Goal: Task Accomplishment & Management: Use online tool/utility

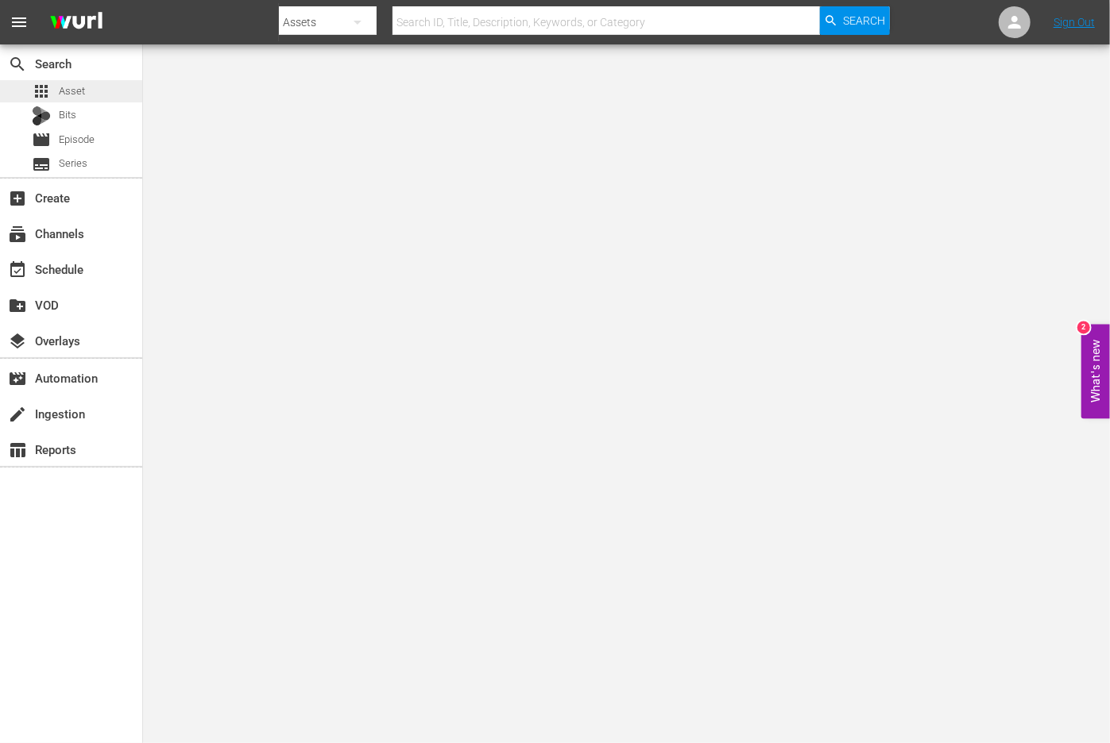
click at [53, 87] on div "apps Asset" at bounding box center [58, 91] width 53 height 22
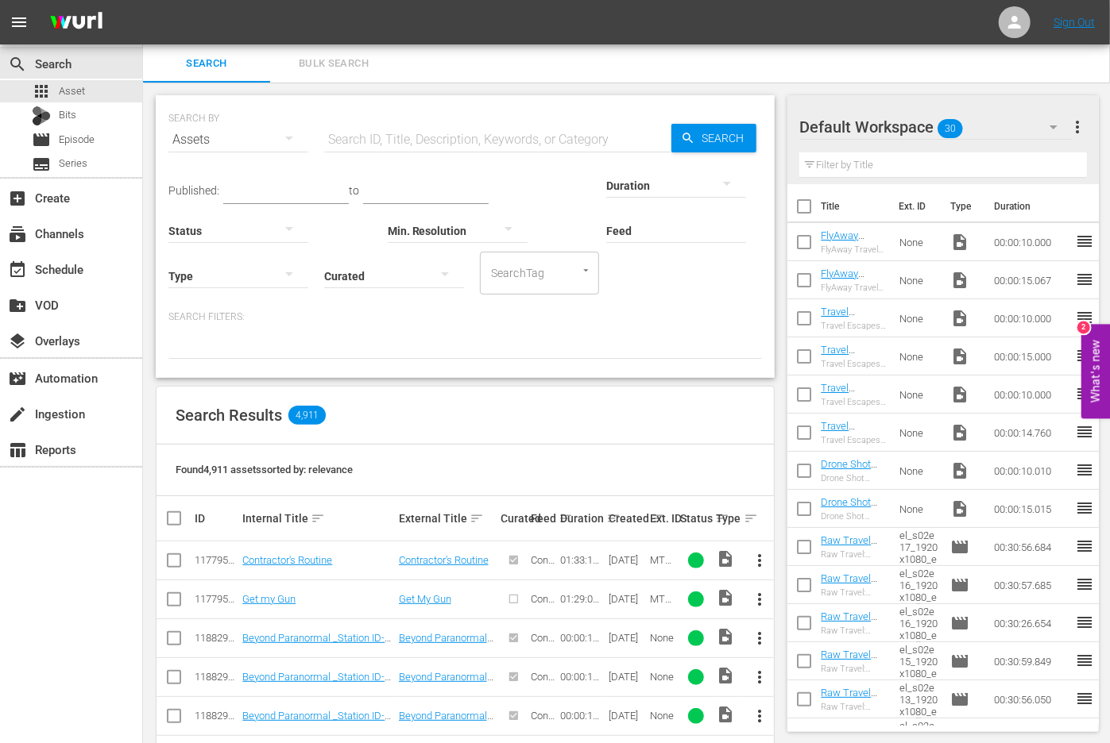
click at [409, 142] on input "text" at bounding box center [497, 140] width 347 height 38
paste input "PBD-Ep072-LAURA-LOOMER"
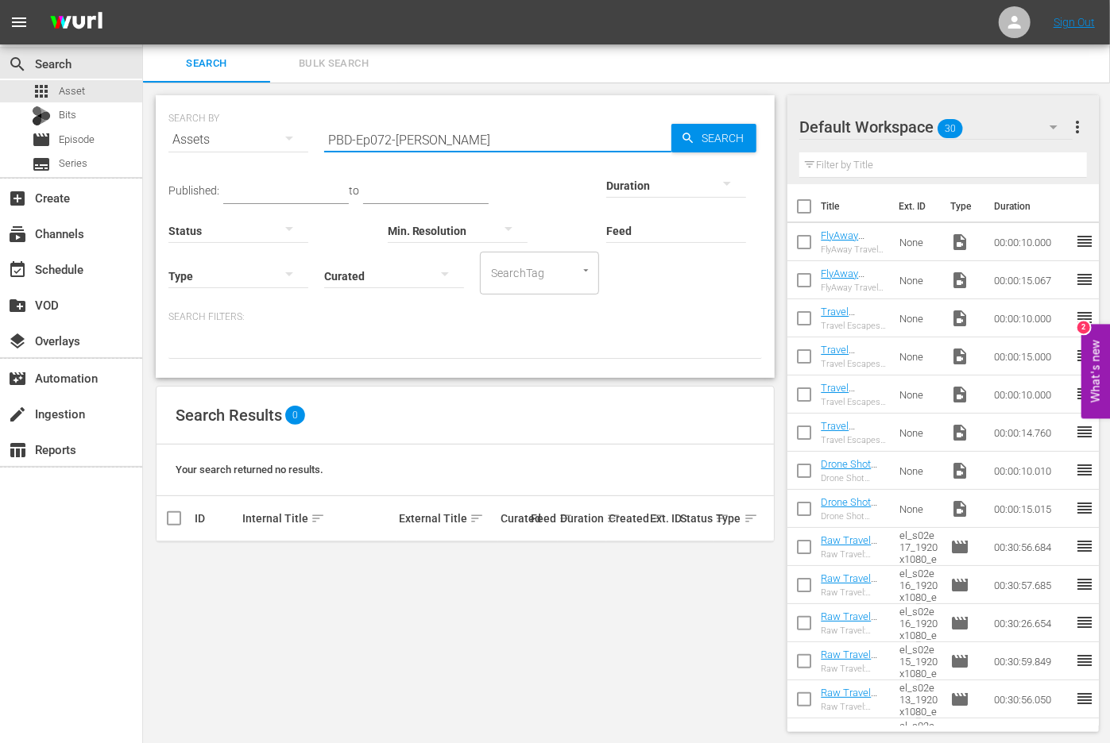
click at [410, 139] on input "PBD-Ep072-LAURA-LOOMER" at bounding box center [497, 140] width 347 height 38
paste input "Sheriff Grady Judd | PBD Podcast"
type input "Sheriff Grady Judd | PBD Podcast"
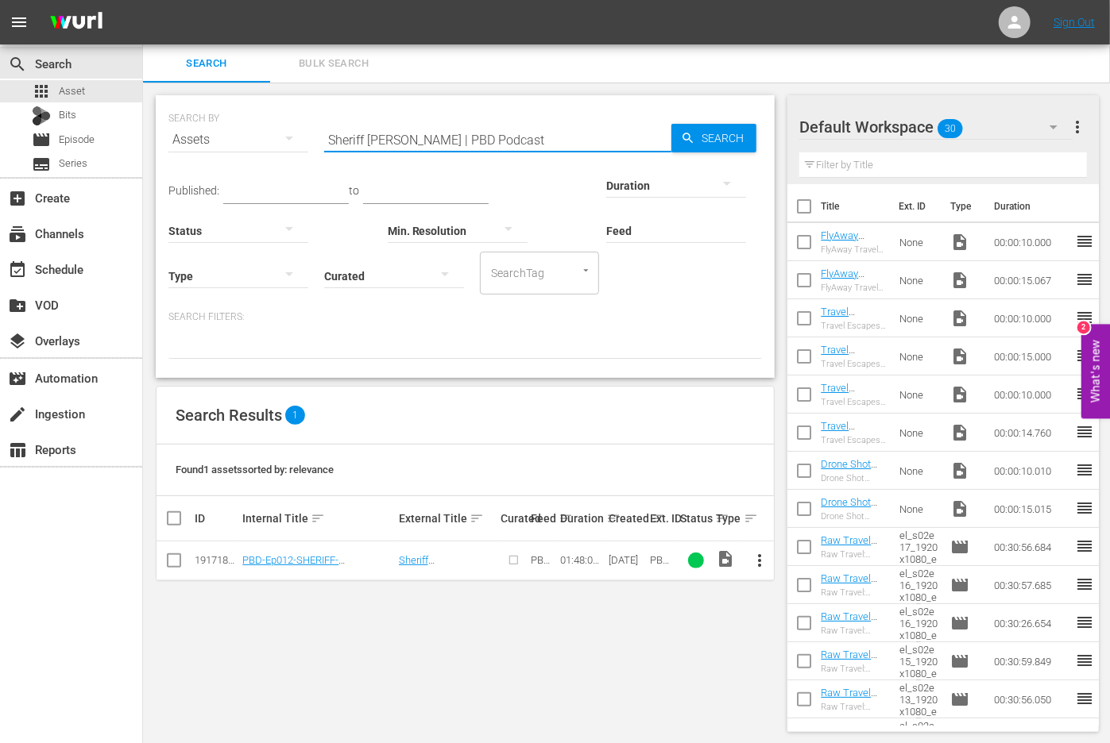
click at [173, 557] on input "checkbox" at bounding box center [173, 563] width 19 height 19
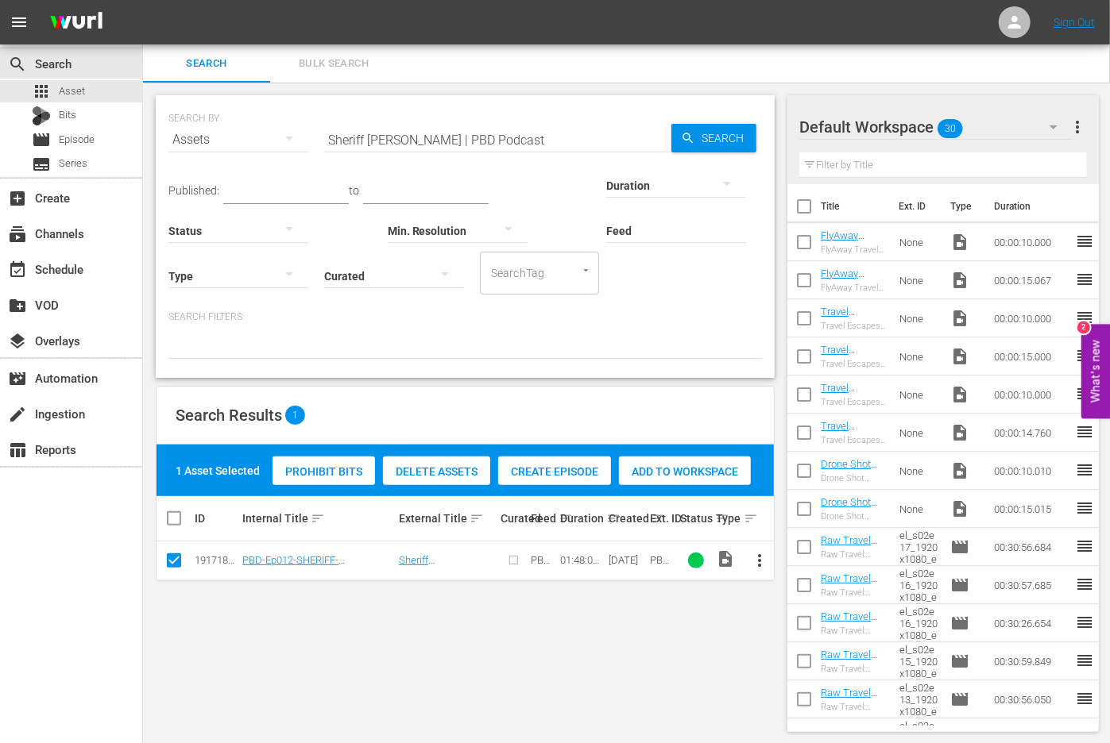
click at [563, 486] on div "Prohibit Bits Delete Assets Create Episode Add to Workspace" at bounding box center [511, 471] width 486 height 37
click at [566, 472] on span "Create Episode" at bounding box center [554, 471] width 113 height 13
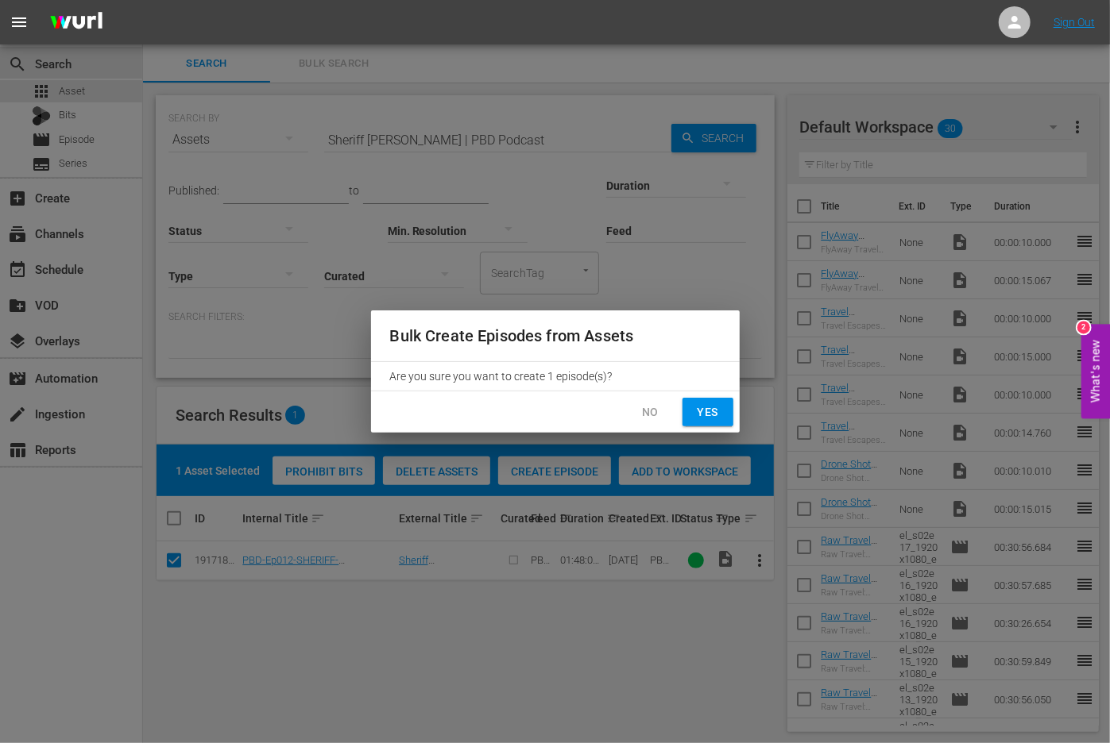
click at [719, 403] on span "Yes" at bounding box center [707, 413] width 25 height 20
checkbox input "false"
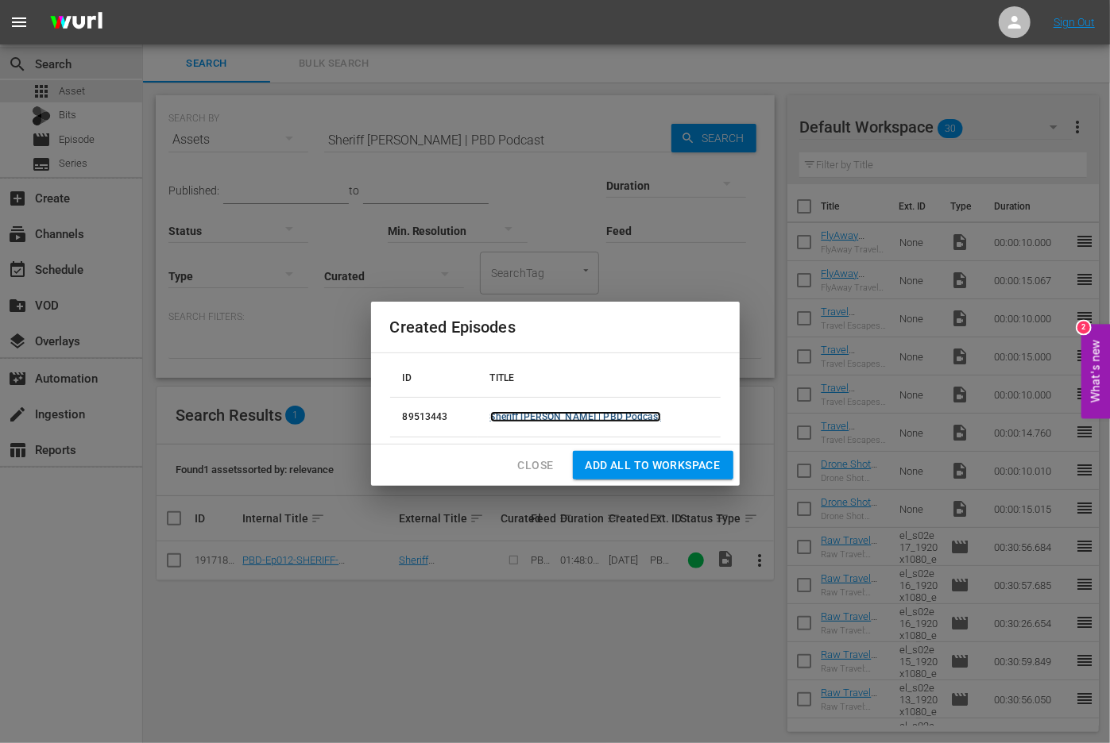
click at [535, 417] on link "Sheriff Grady Judd | PBD Podcast" at bounding box center [576, 416] width 172 height 11
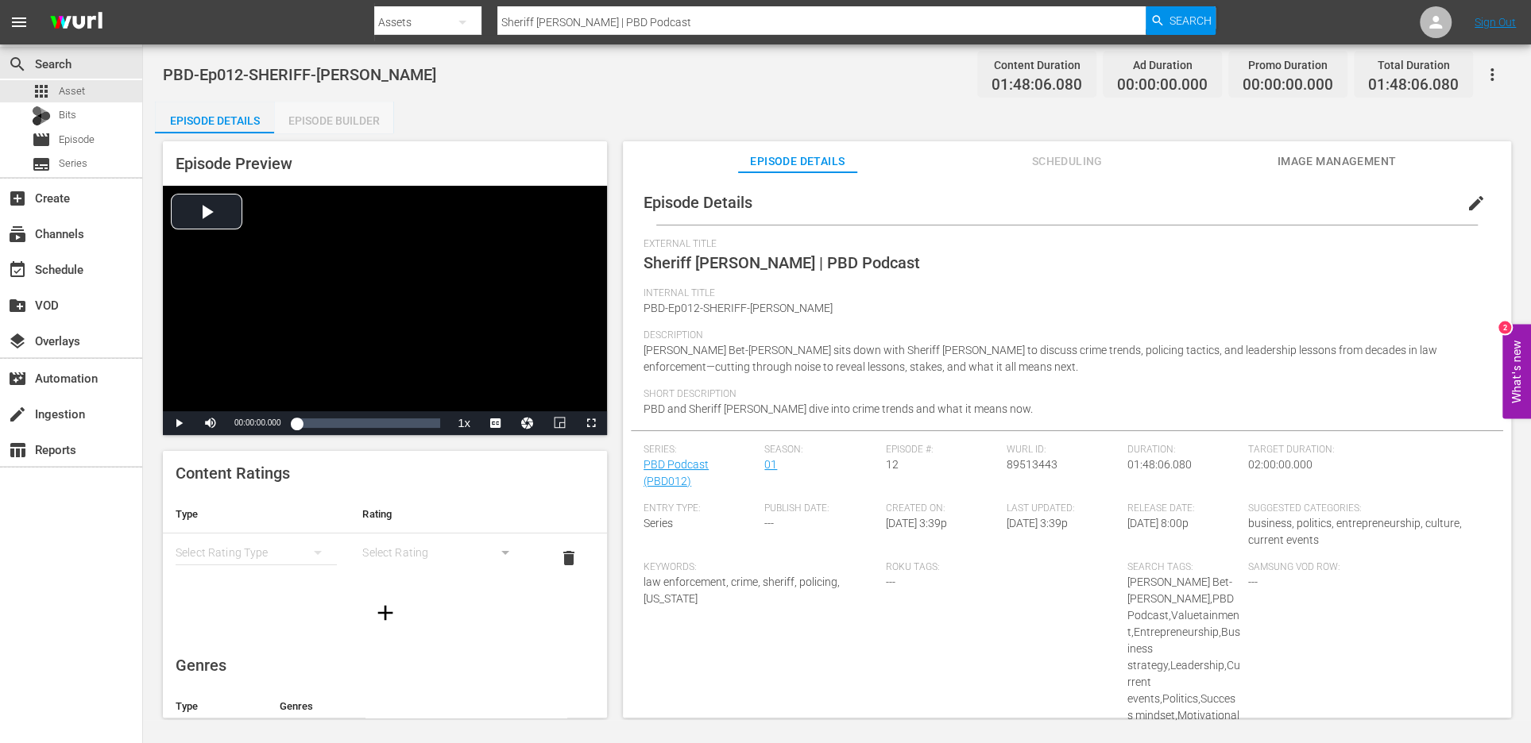
click at [363, 123] on div "Episode Builder" at bounding box center [333, 121] width 119 height 38
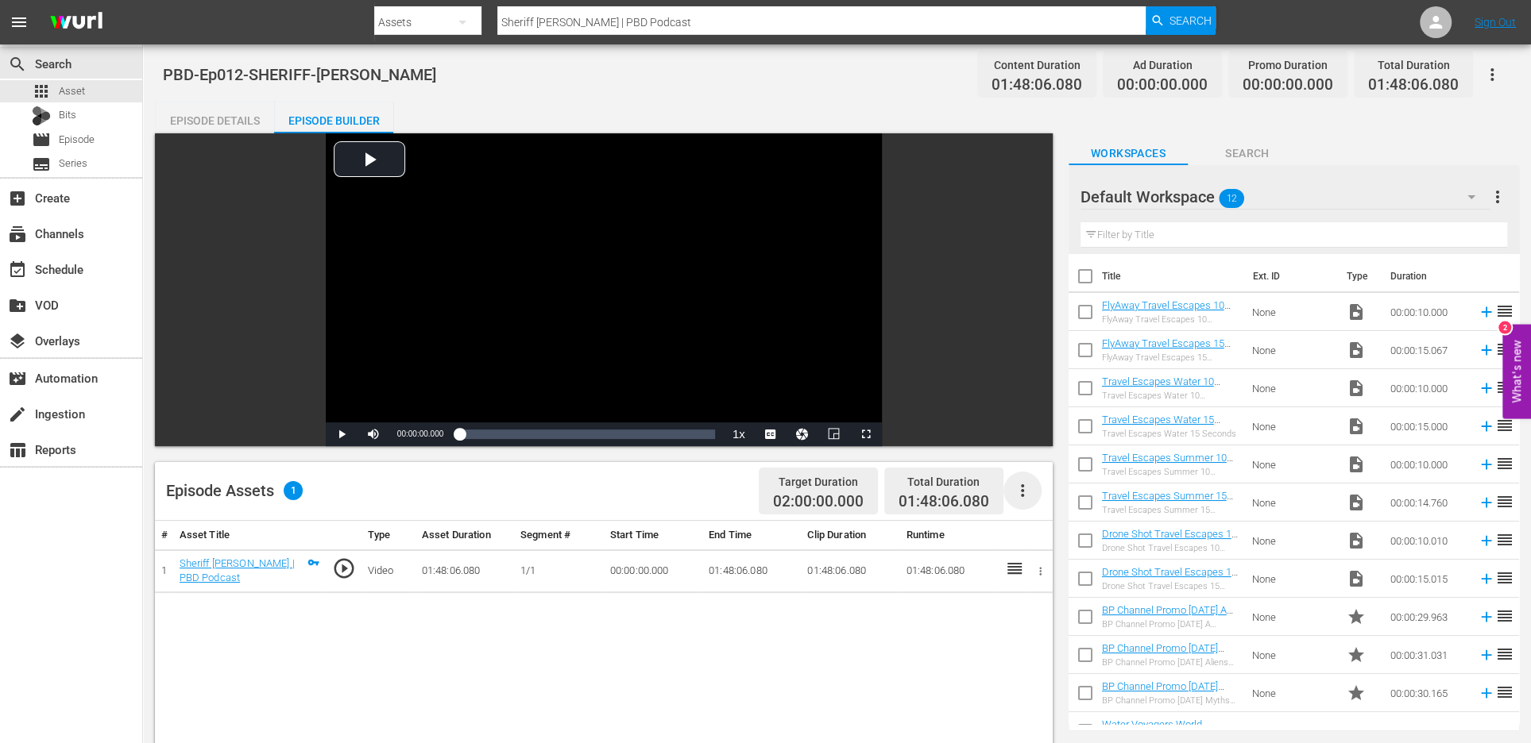
click at [1021, 496] on icon "button" at bounding box center [1022, 491] width 3 height 13
click at [1048, 502] on div "Edit Cue Points" at bounding box center [1069, 497] width 108 height 38
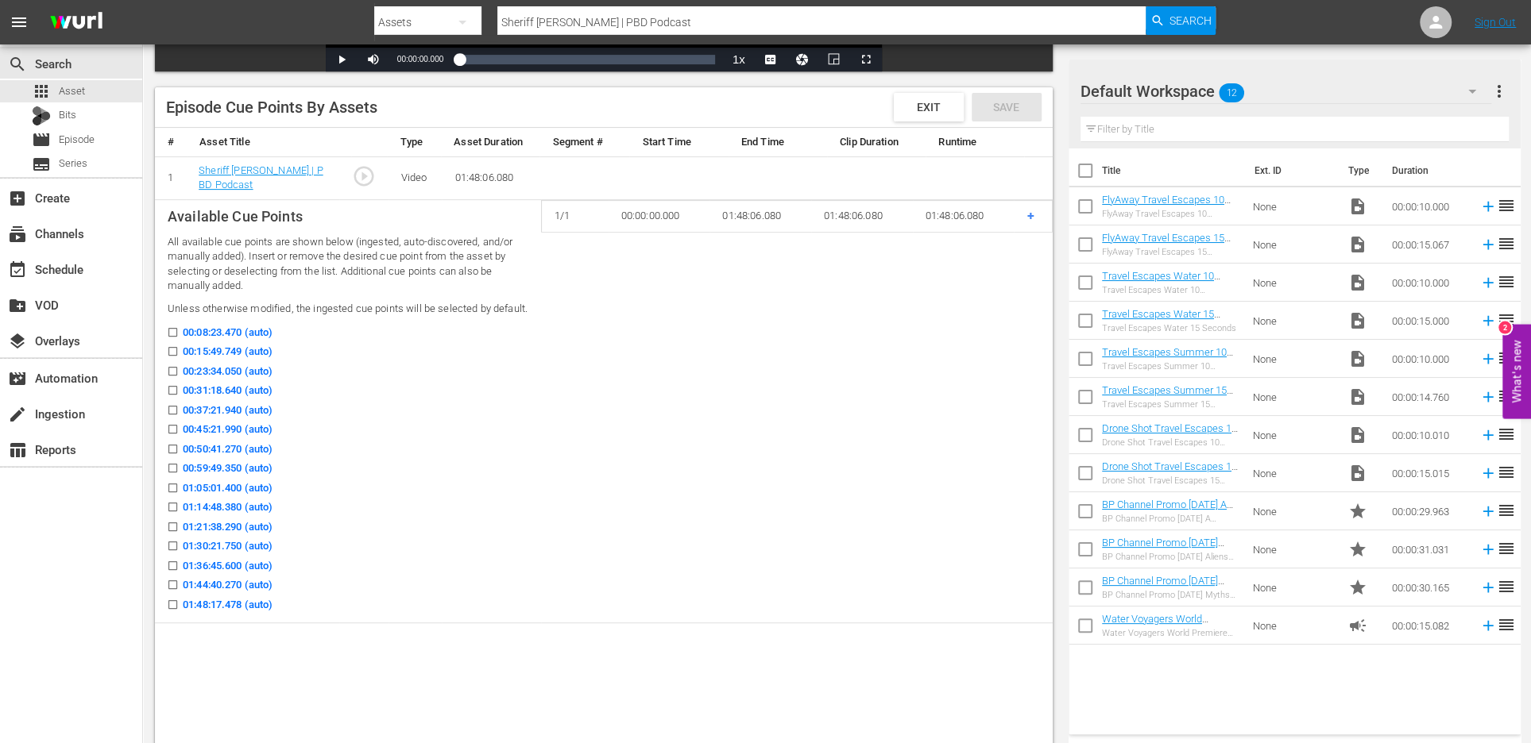
scroll to position [377, 0]
click at [1028, 210] on span "+" at bounding box center [1029, 213] width 7 height 15
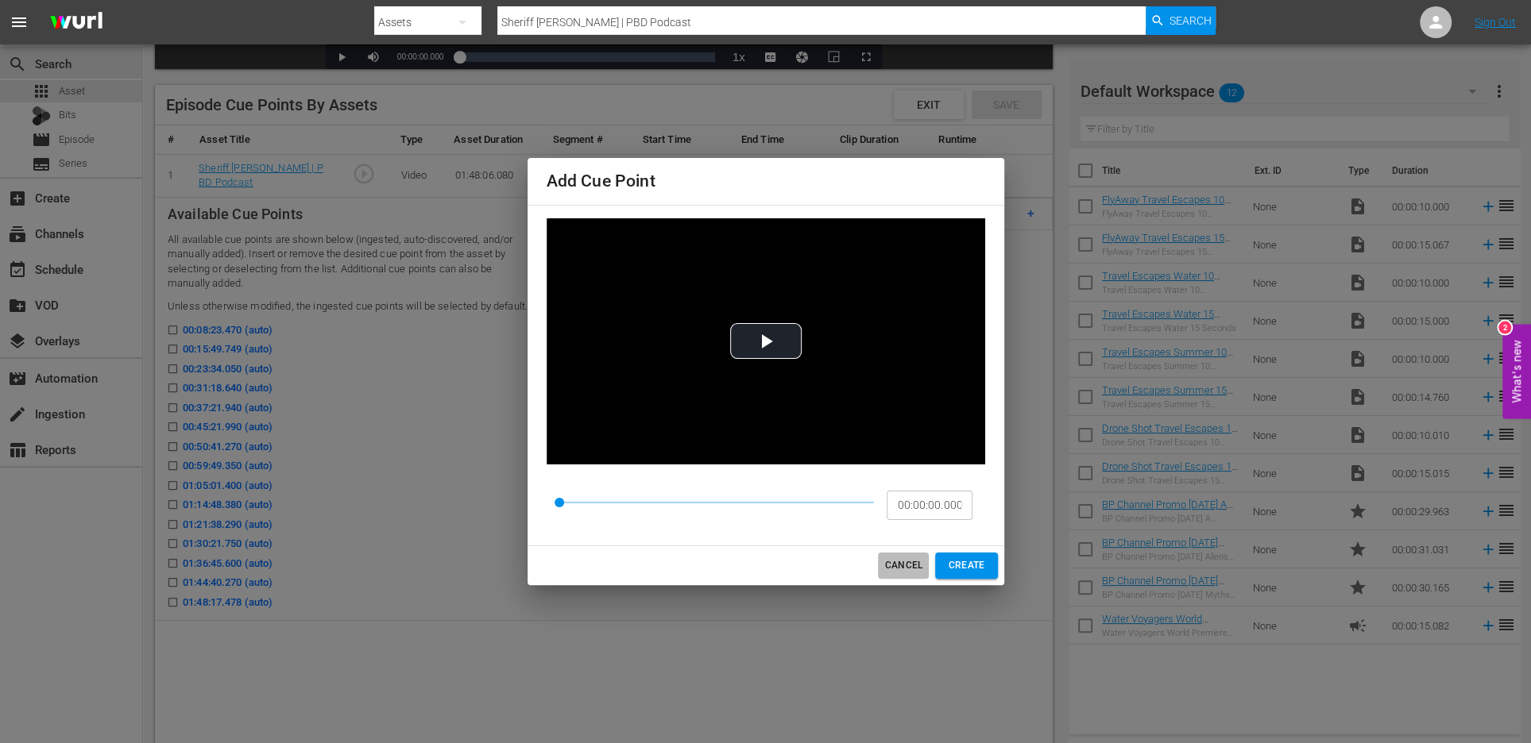
click at [885, 569] on span "CANCEL" at bounding box center [903, 566] width 38 height 17
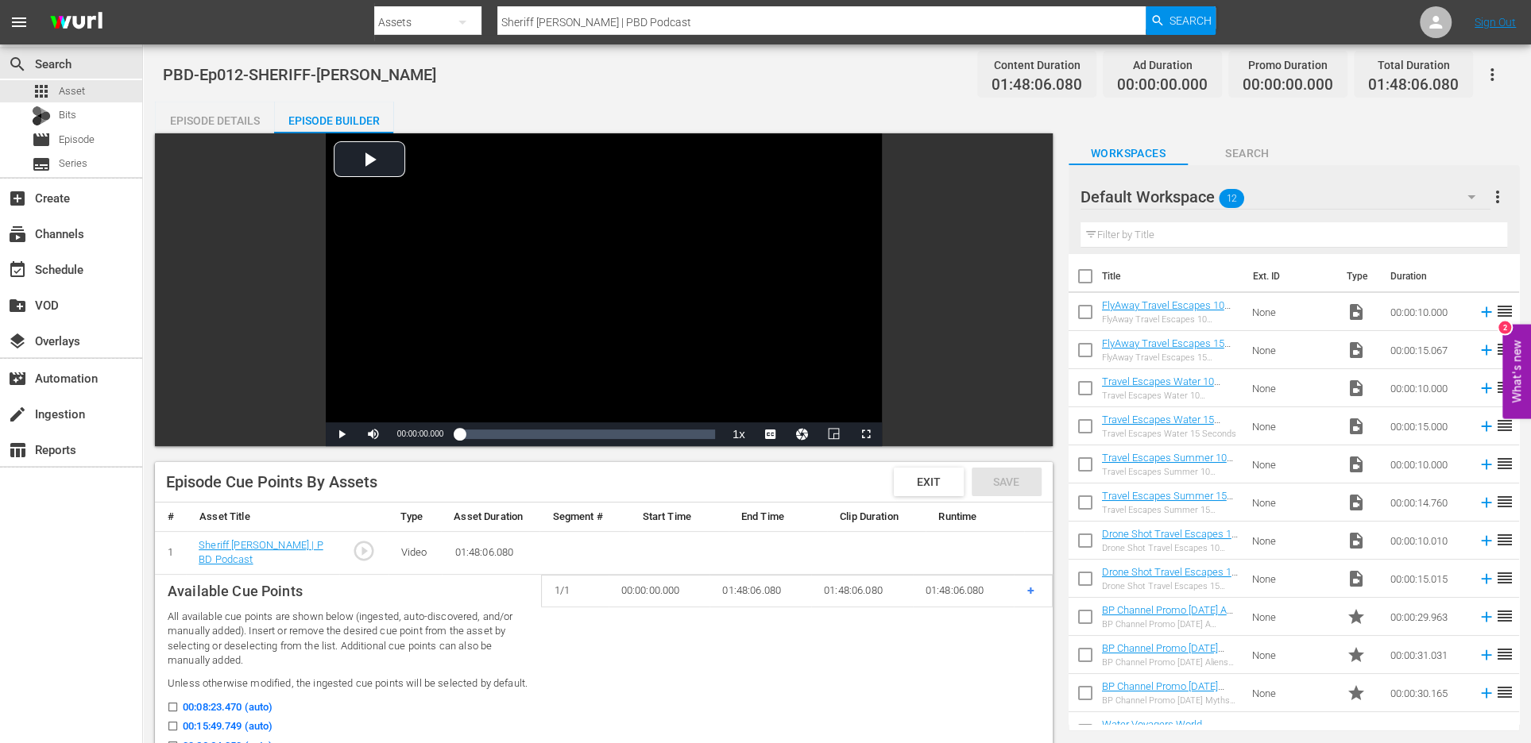
scroll to position [453, 0]
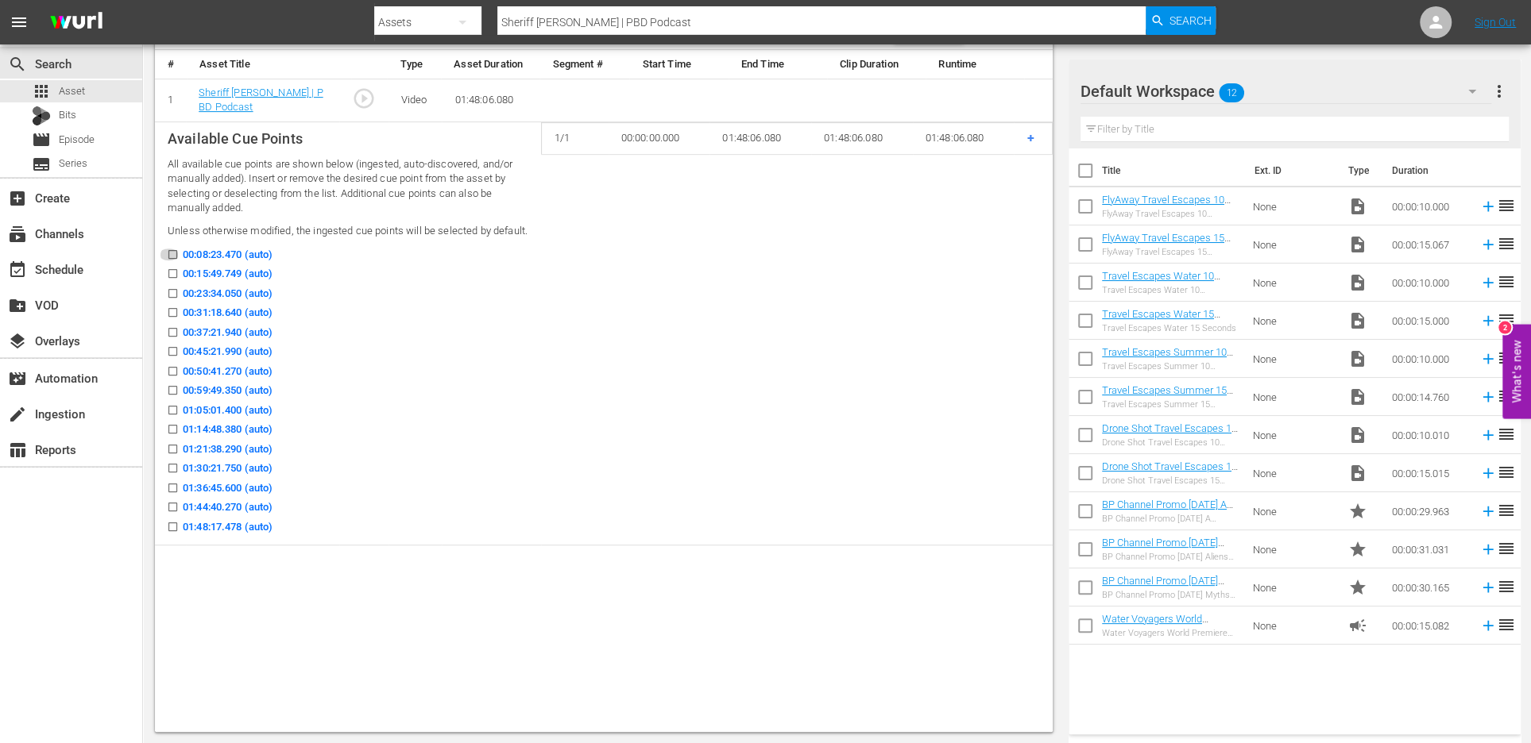
click at [170, 257] on input "00:08:23.470 (auto)" at bounding box center [169, 258] width 20 height 12
checkbox input "true"
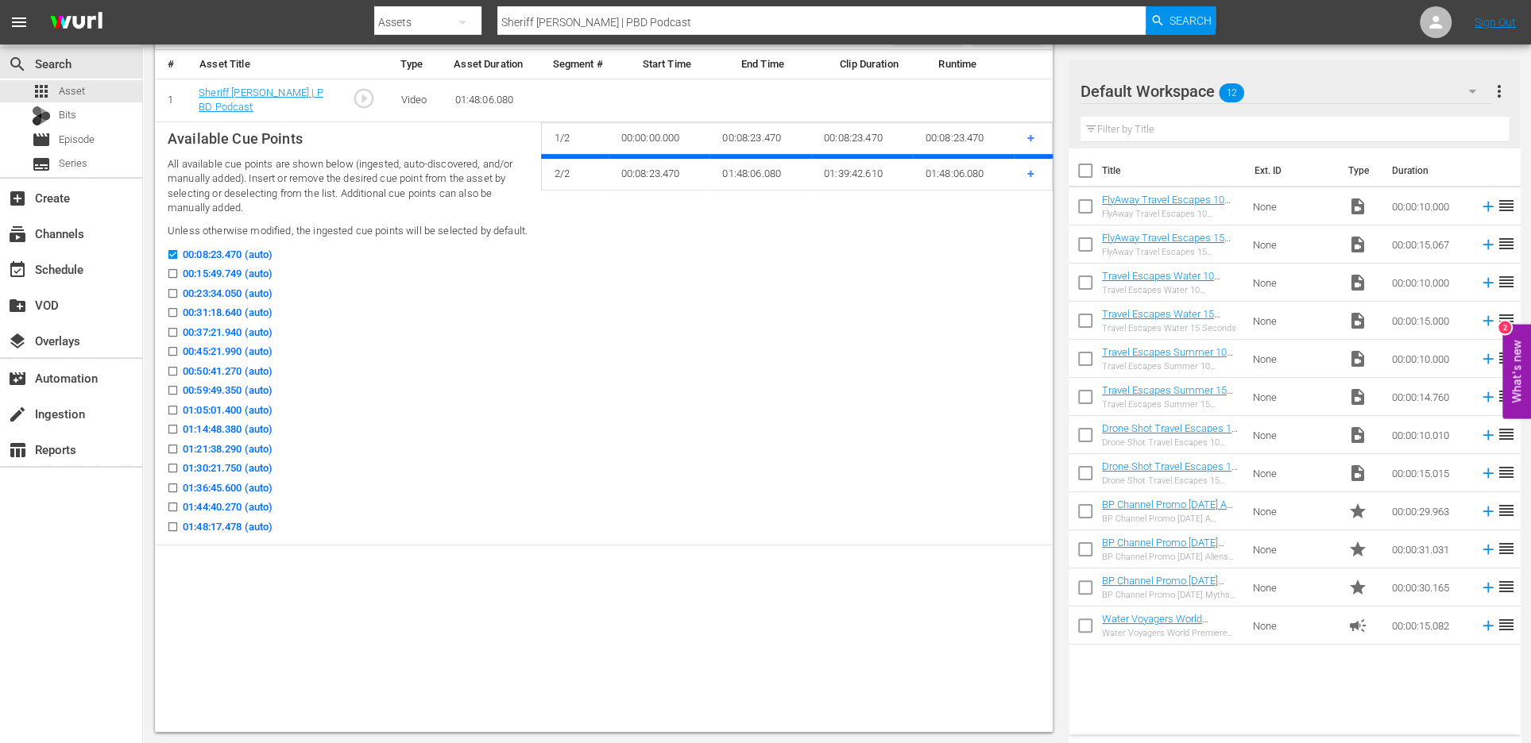
click at [175, 288] on icon at bounding box center [173, 294] width 12 height 12
click at [175, 291] on input "00:23:34.050 (auto)" at bounding box center [169, 297] width 20 height 12
checkbox input "true"
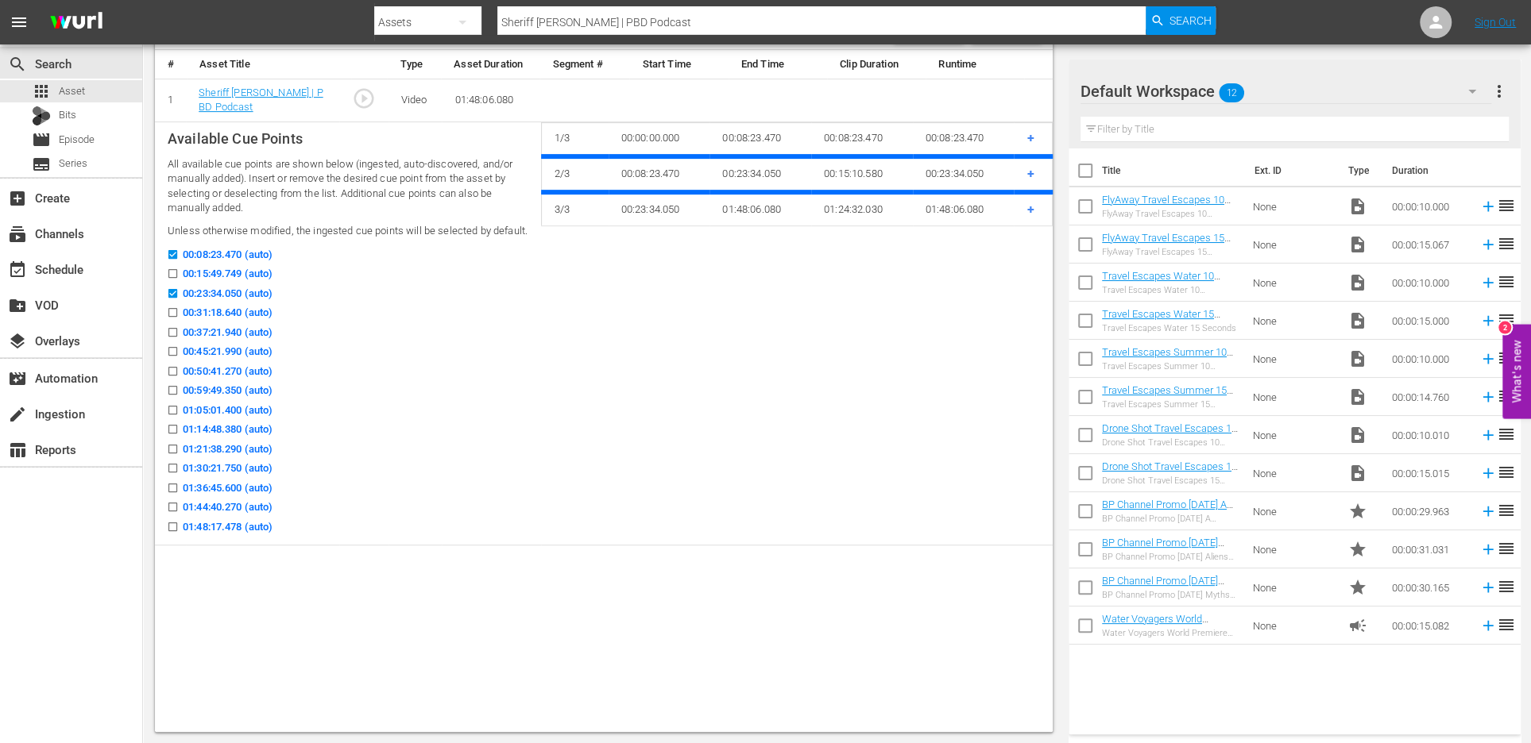
click at [176, 311] on input "00:31:18.640 (auto)" at bounding box center [169, 316] width 20 height 12
checkbox input "true"
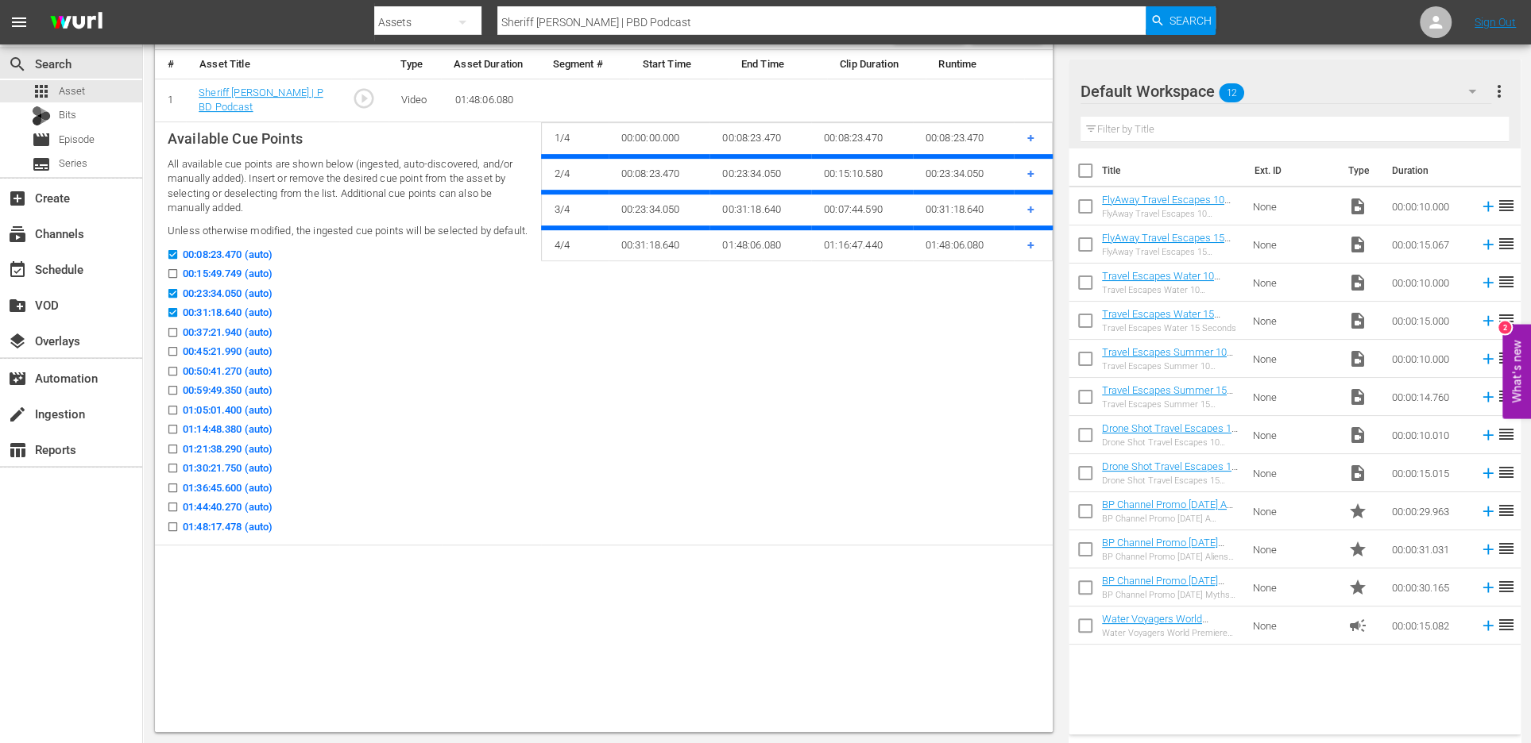
click at [174, 330] on input "00:37:21.940 (auto)" at bounding box center [169, 336] width 20 height 12
checkbox input "true"
click at [170, 349] on input "00:45:21.990 (auto)" at bounding box center [169, 355] width 20 height 12
checkbox input "true"
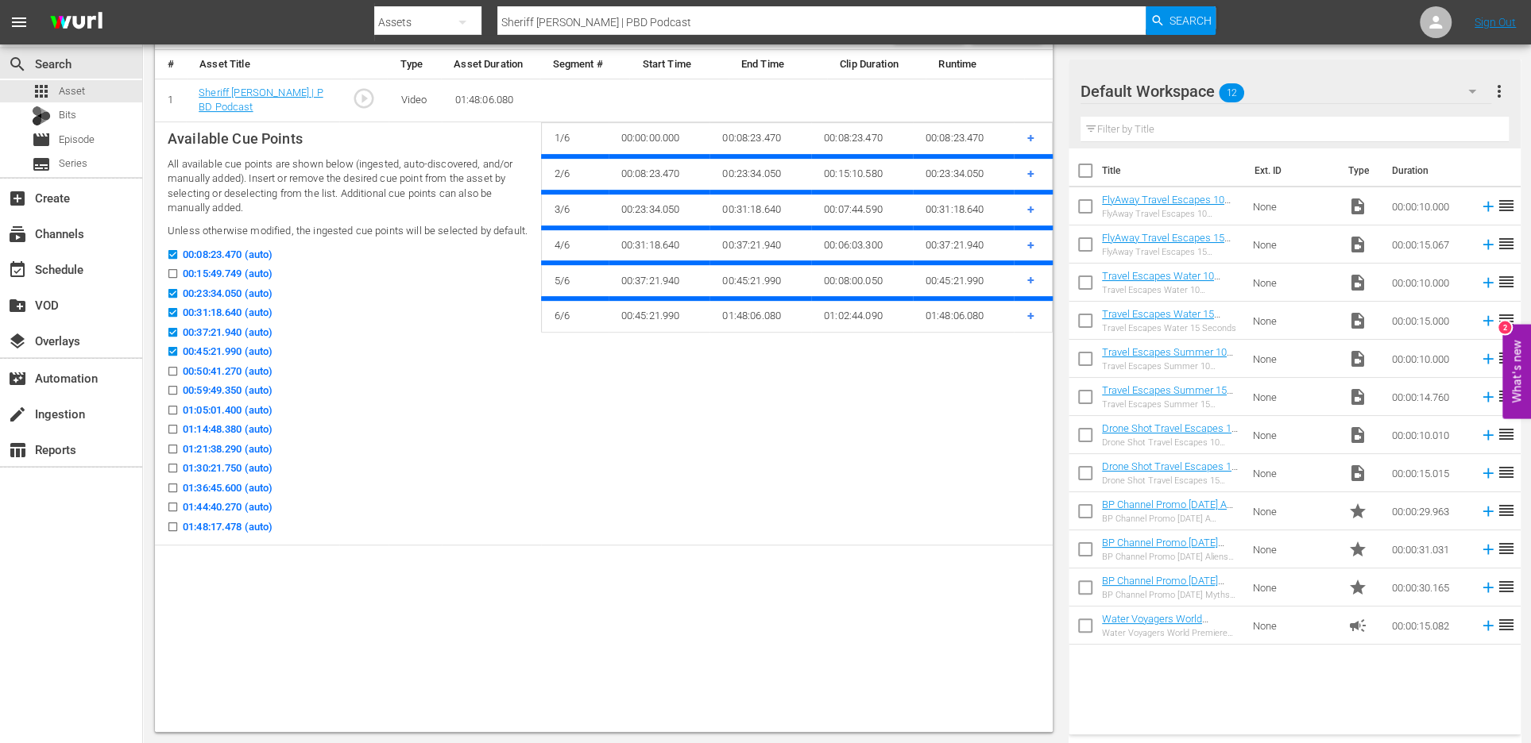
click at [180, 367] on label "00:50:41.270 (auto)" at bounding box center [216, 372] width 114 height 16
click at [179, 369] on input "00:50:41.270 (auto)" at bounding box center [169, 375] width 20 height 12
checkbox input "true"
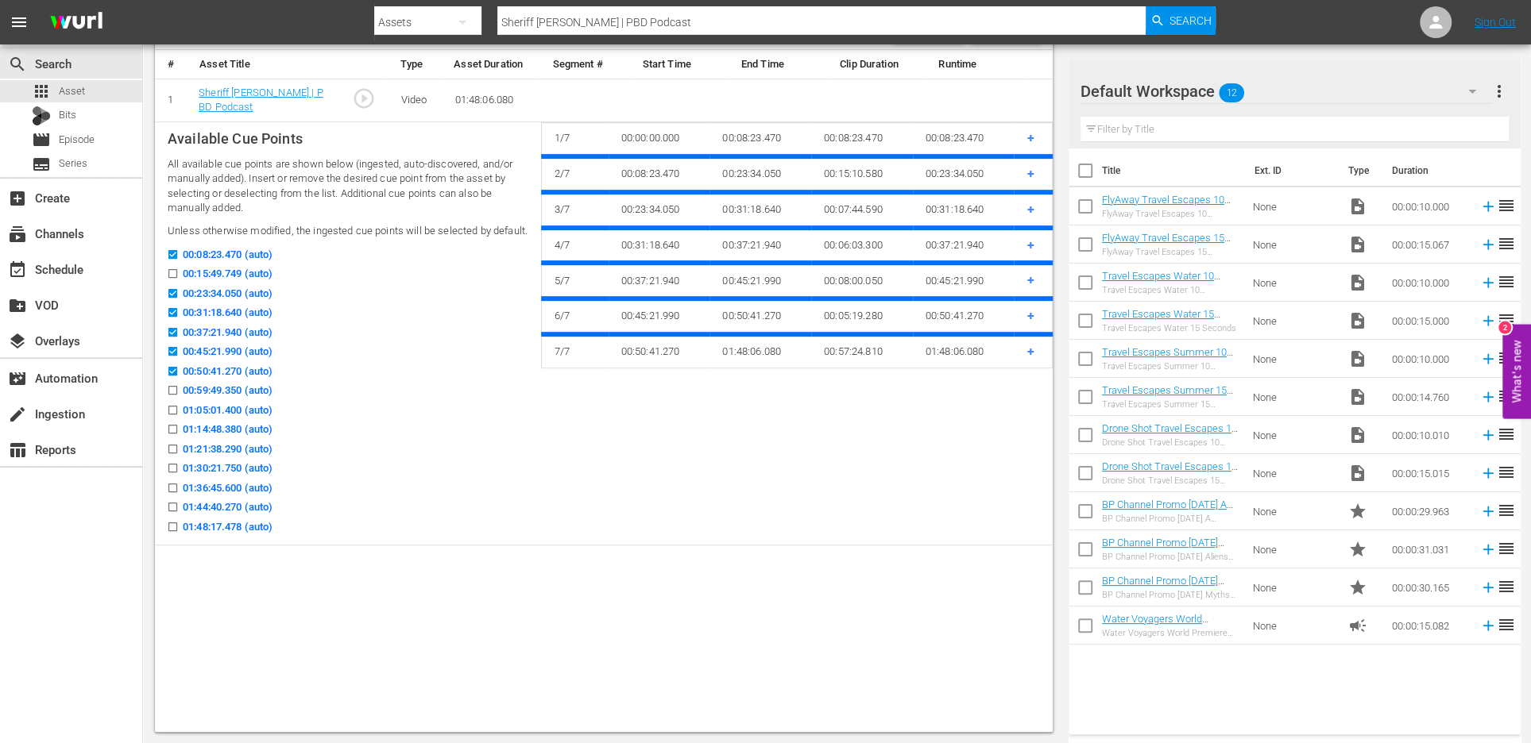
click at [179, 385] on label "00:59:49.350 (auto)" at bounding box center [216, 391] width 114 height 16
click at [179, 388] on input "00:59:49.350 (auto)" at bounding box center [169, 394] width 20 height 12
checkbox input "true"
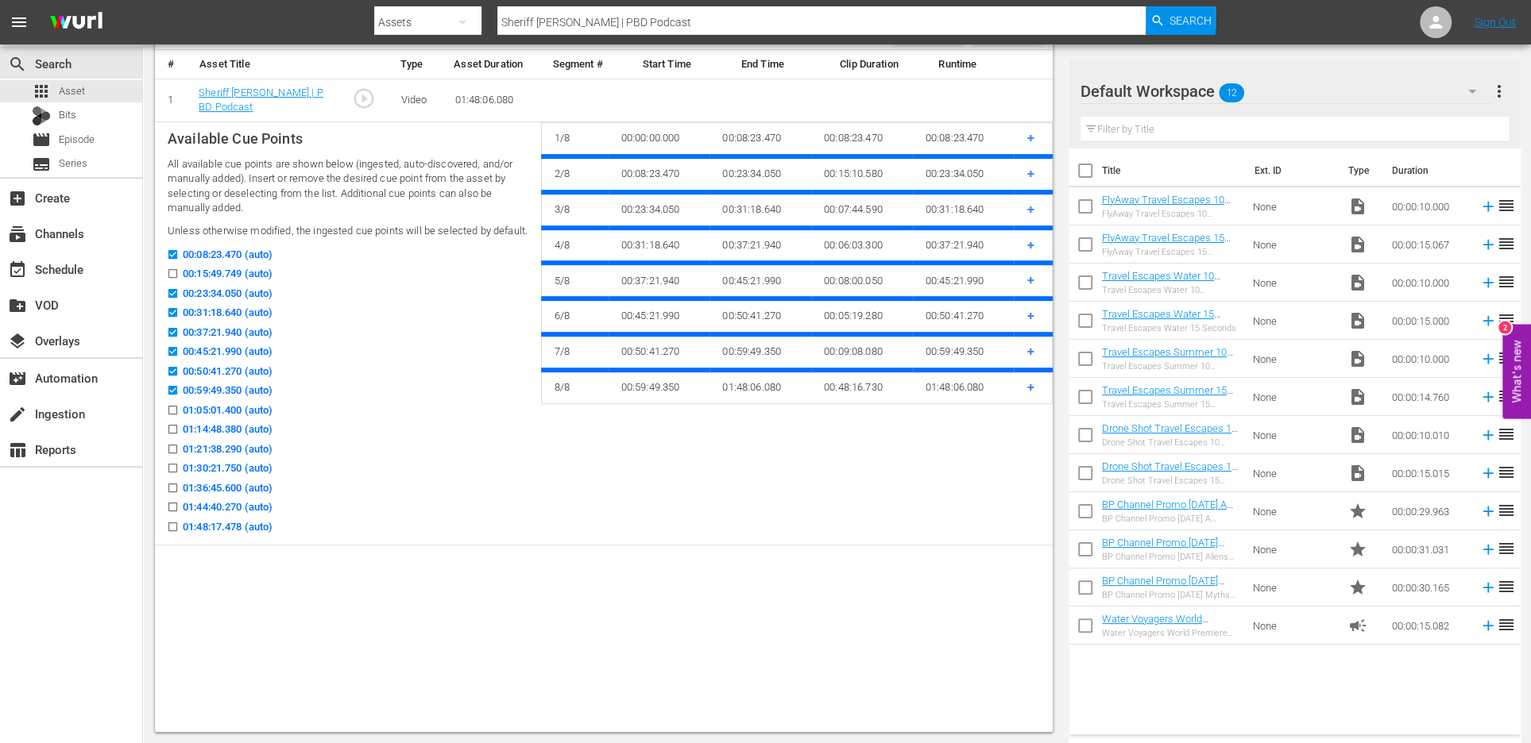
click at [178, 403] on label "01:05:01.400 (auto)" at bounding box center [216, 411] width 114 height 16
click at [178, 407] on input "01:05:01.400 (auto)" at bounding box center [169, 413] width 20 height 12
checkbox input "true"
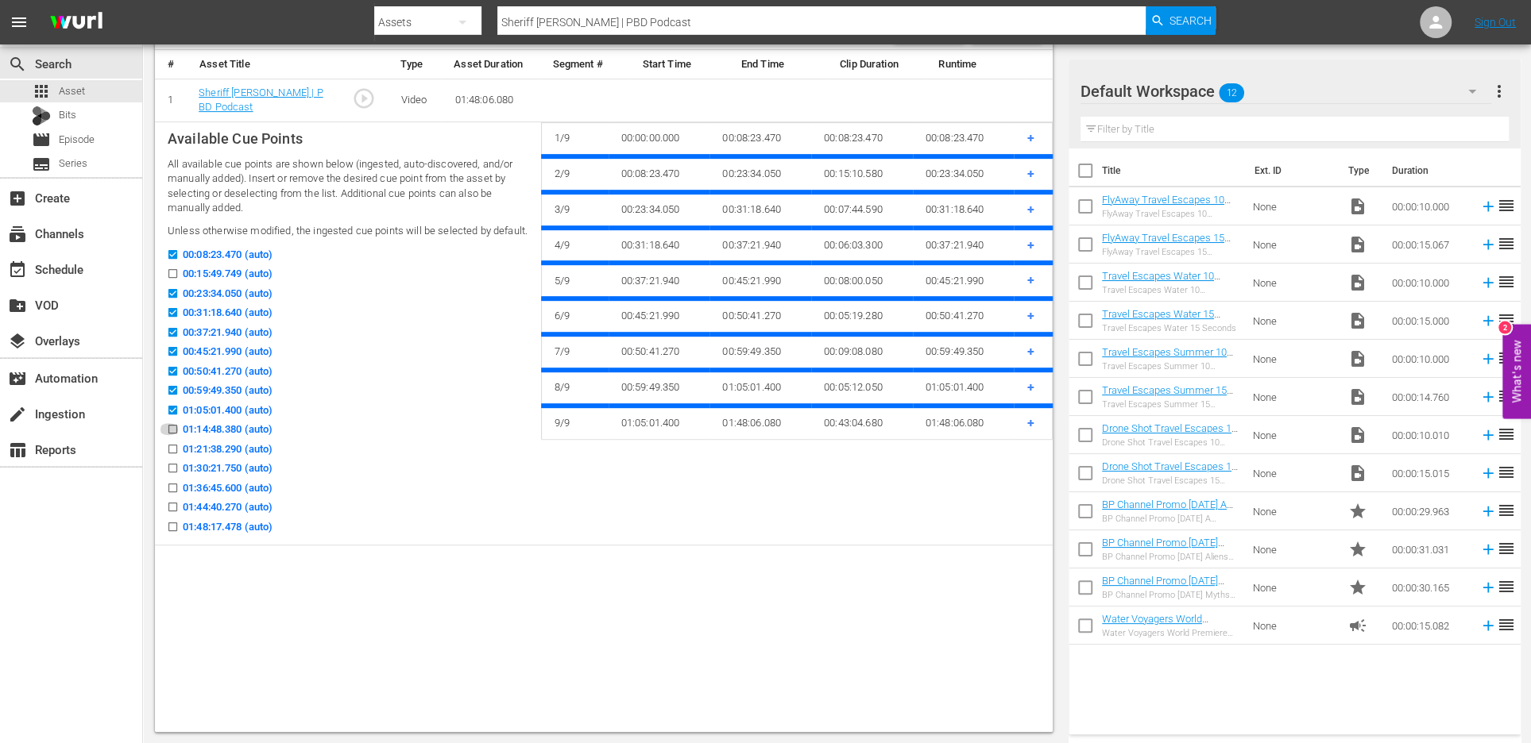
click at [174, 425] on icon at bounding box center [172, 429] width 9 height 9
click at [174, 427] on input "01:14:48.380 (auto)" at bounding box center [169, 433] width 20 height 12
checkbox input "true"
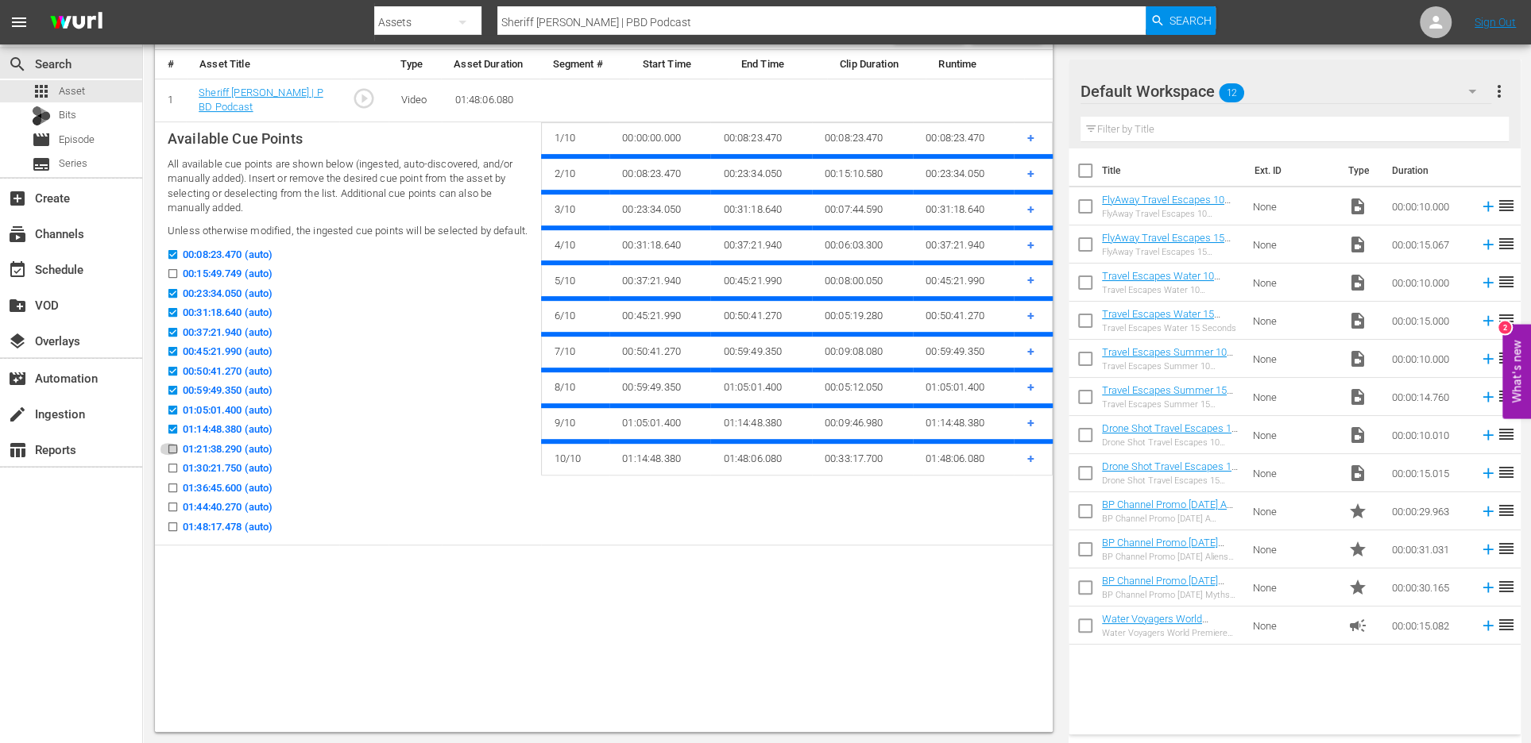
click at [170, 450] on input "01:21:38.290 (auto)" at bounding box center [169, 452] width 20 height 12
checkbox input "true"
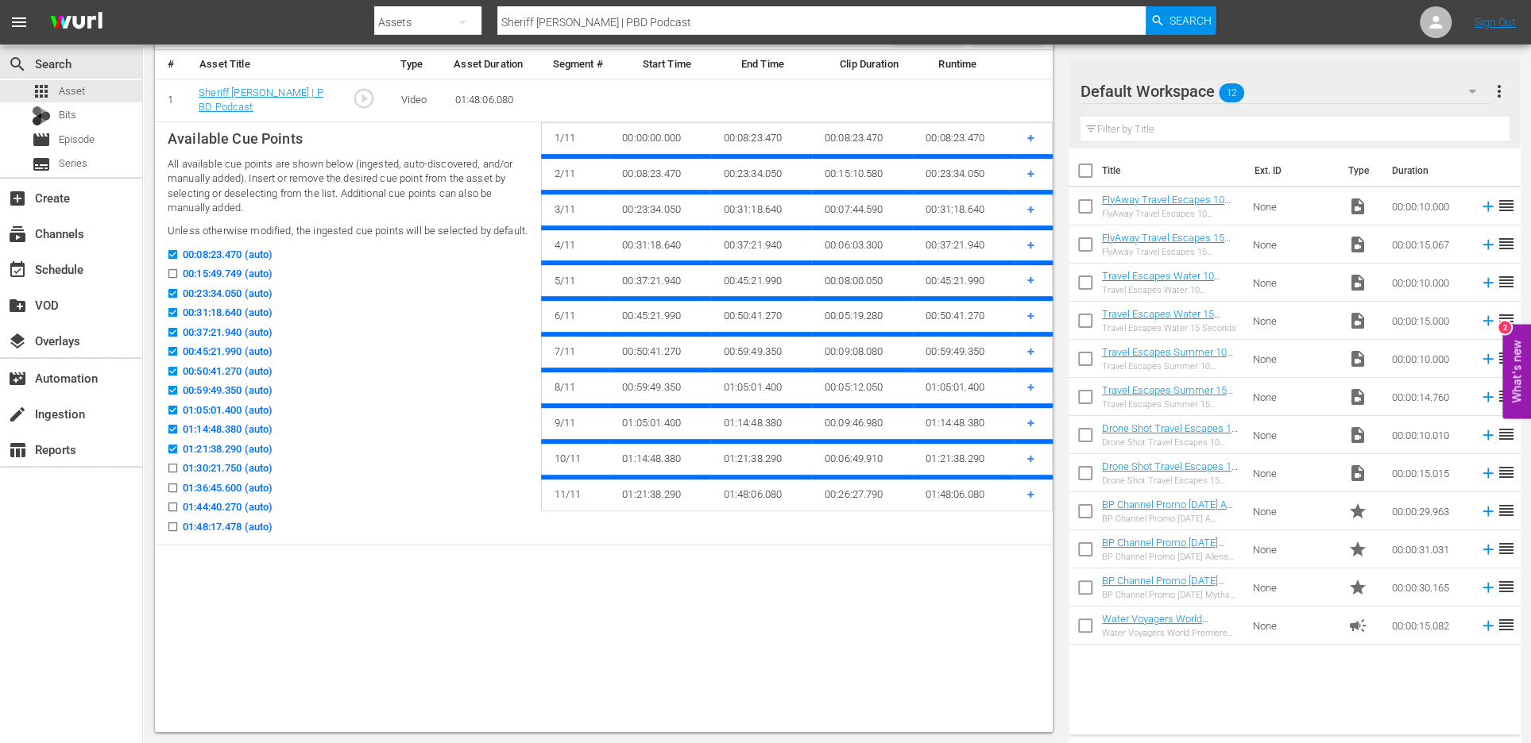
click at [170, 482] on icon at bounding box center [173, 488] width 12 height 12
click at [170, 485] on input "01:36:45.600 (auto)" at bounding box center [169, 491] width 20 height 12
checkbox input "true"
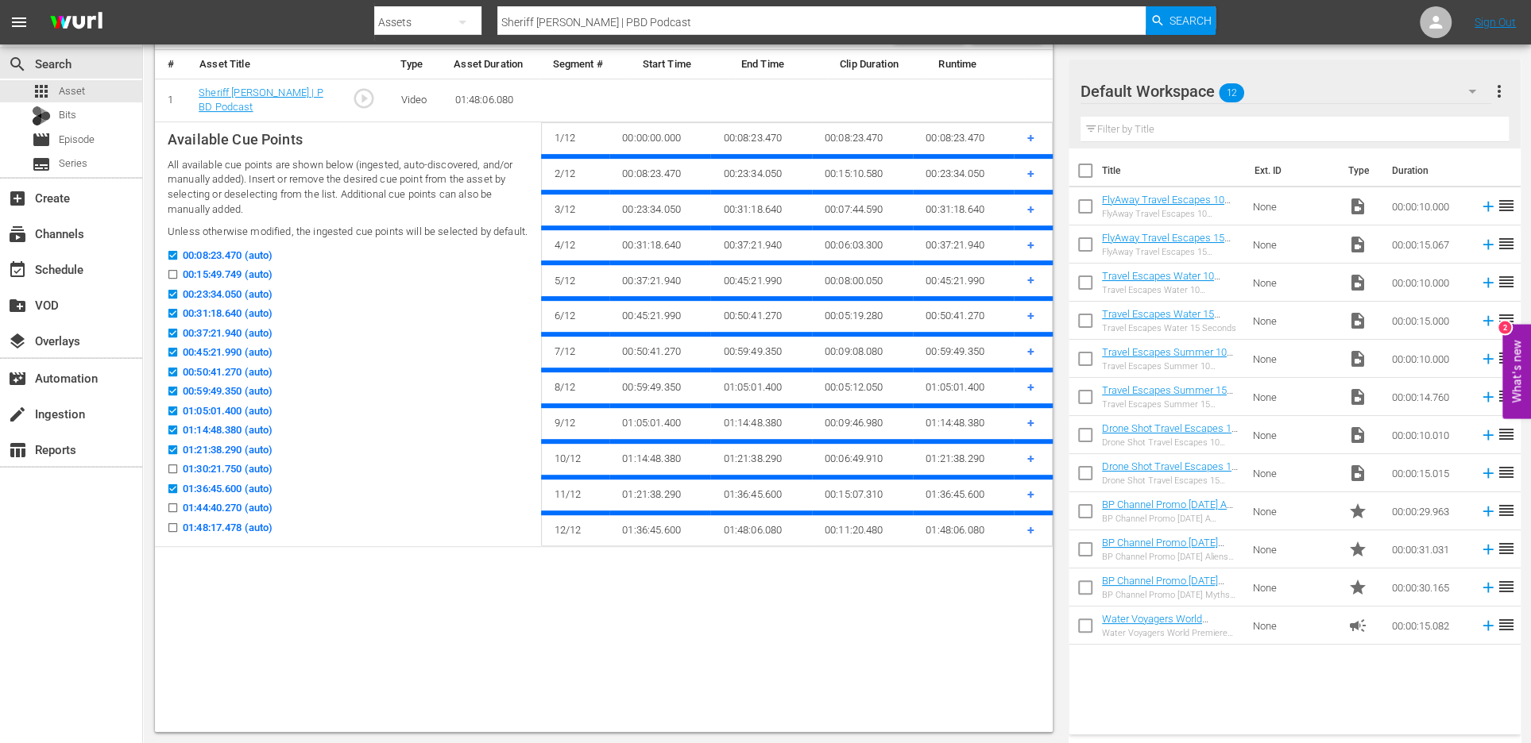
click at [170, 507] on input "01:44:40.270 (auto)" at bounding box center [169, 511] width 20 height 12
checkbox input "true"
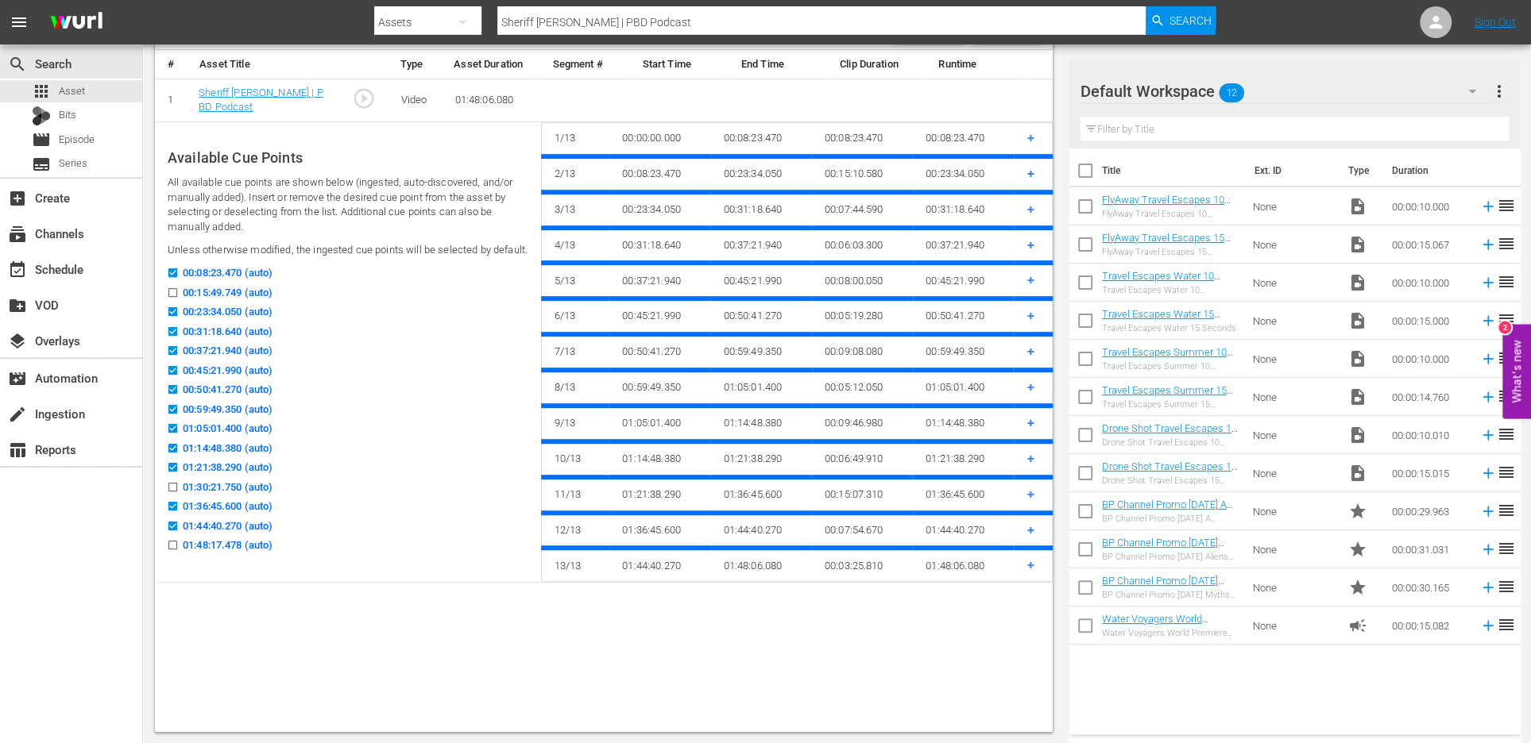
click at [178, 487] on input "01:30:21.750 (auto)" at bounding box center [169, 491] width 20 height 12
checkbox input "true"
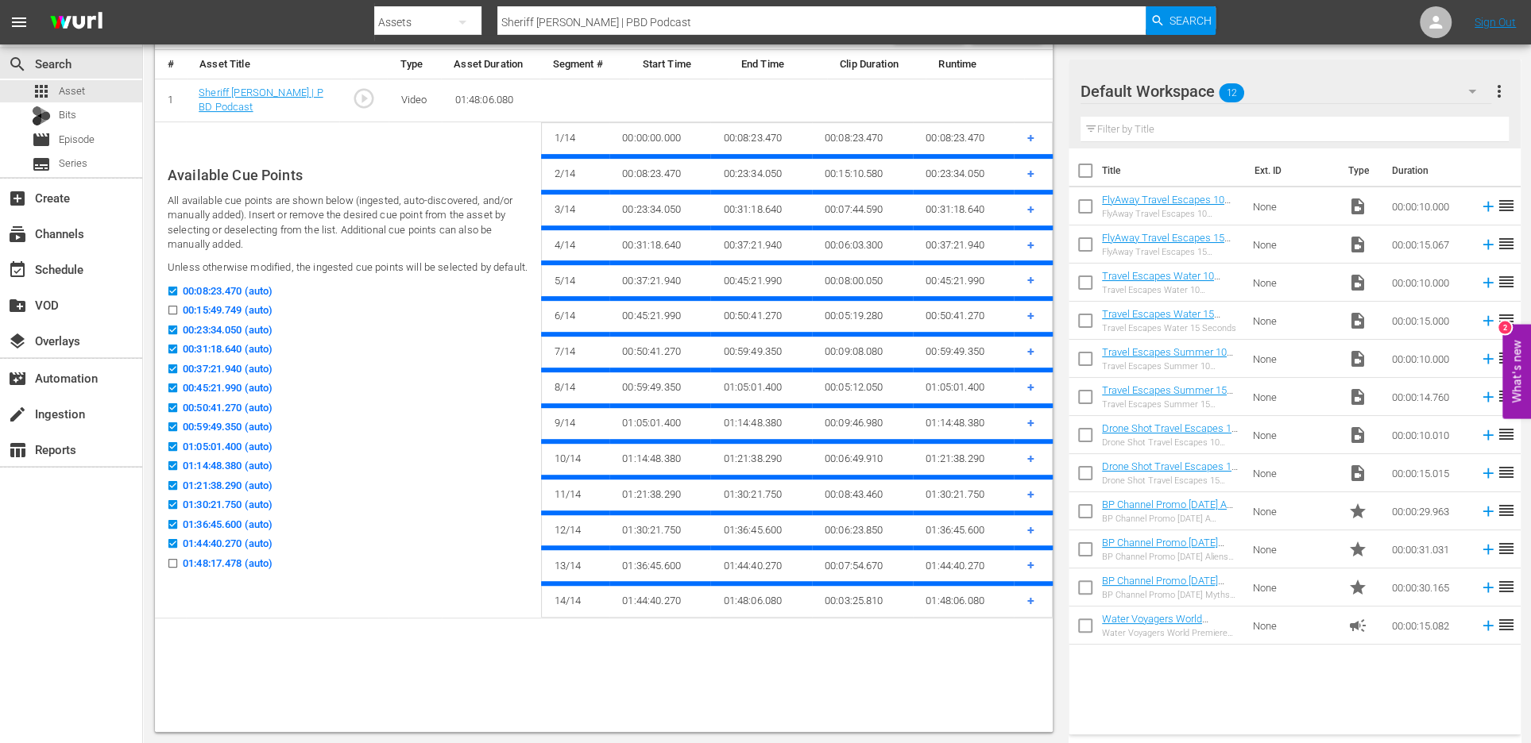
click at [174, 305] on icon at bounding box center [173, 310] width 12 height 12
click at [174, 307] on input "00:15:49.749 (auto)" at bounding box center [169, 313] width 20 height 12
checkbox input "true"
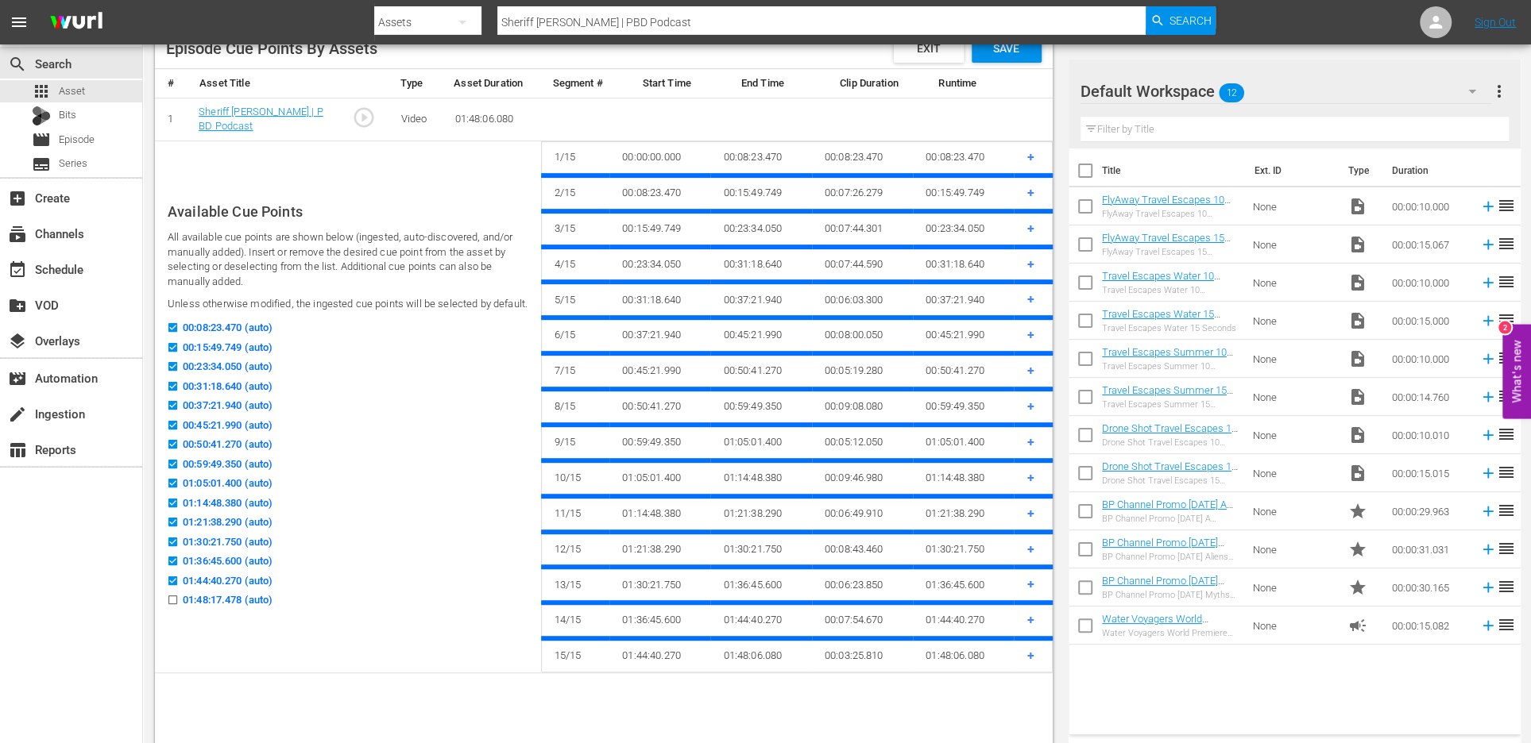
scroll to position [430, 0]
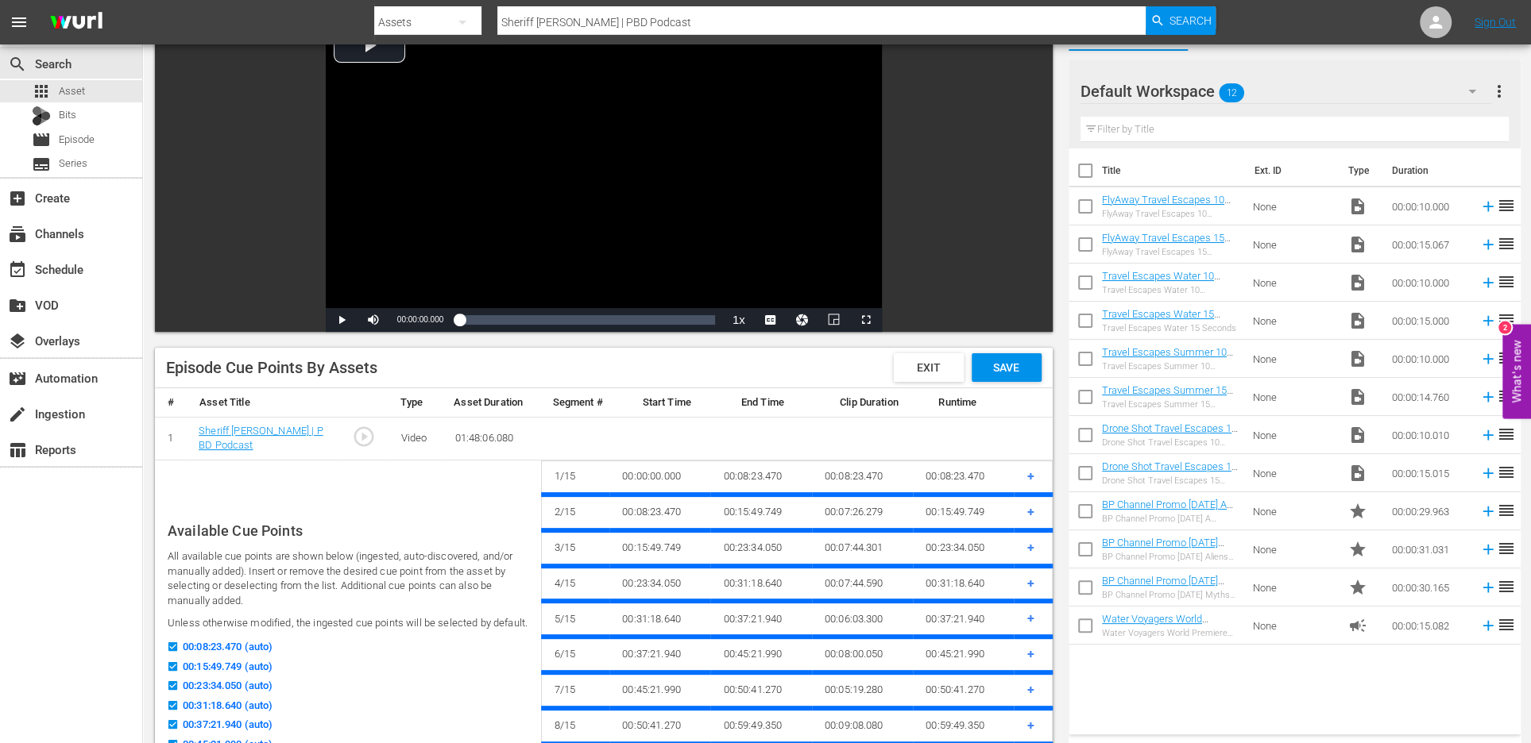
checkbox input "false"
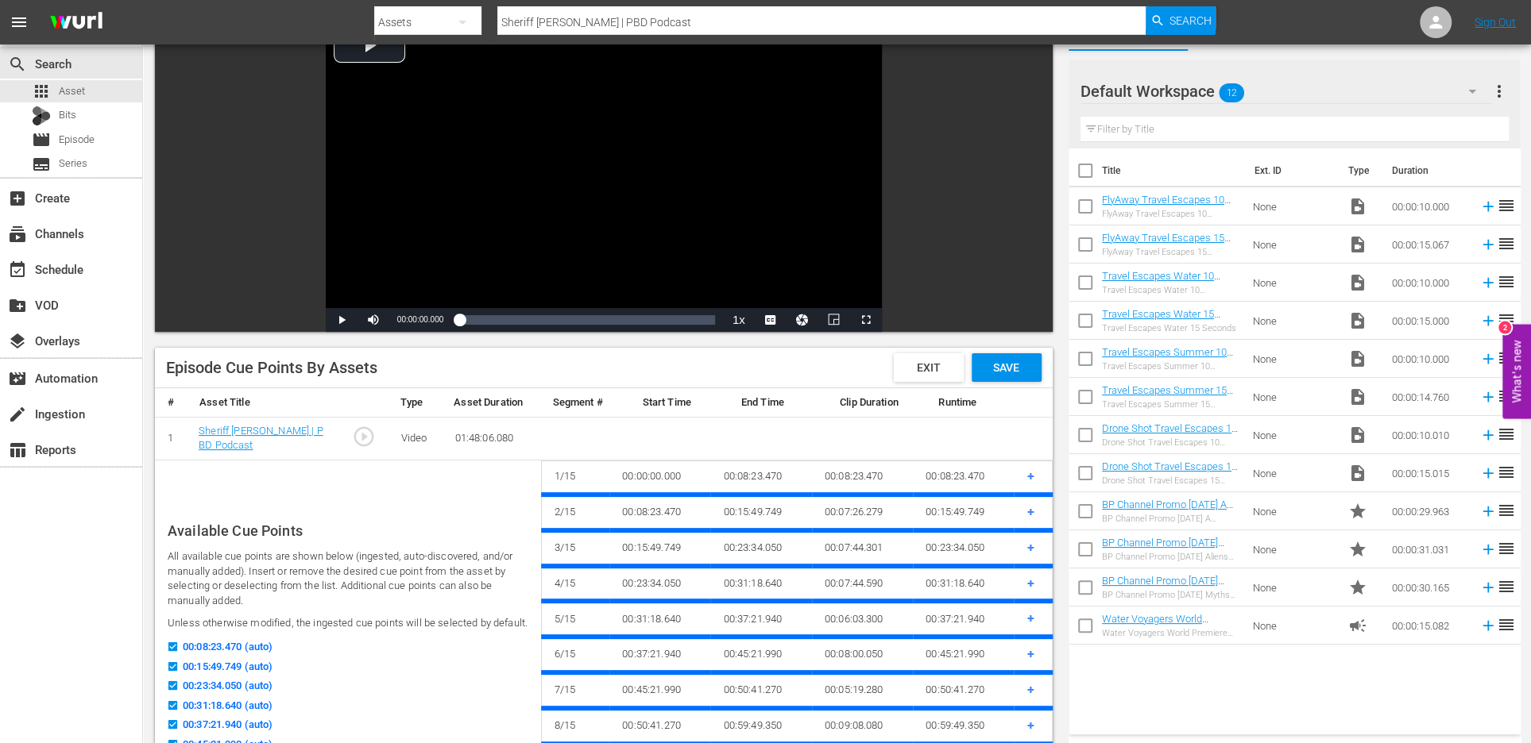
checkbox input "false"
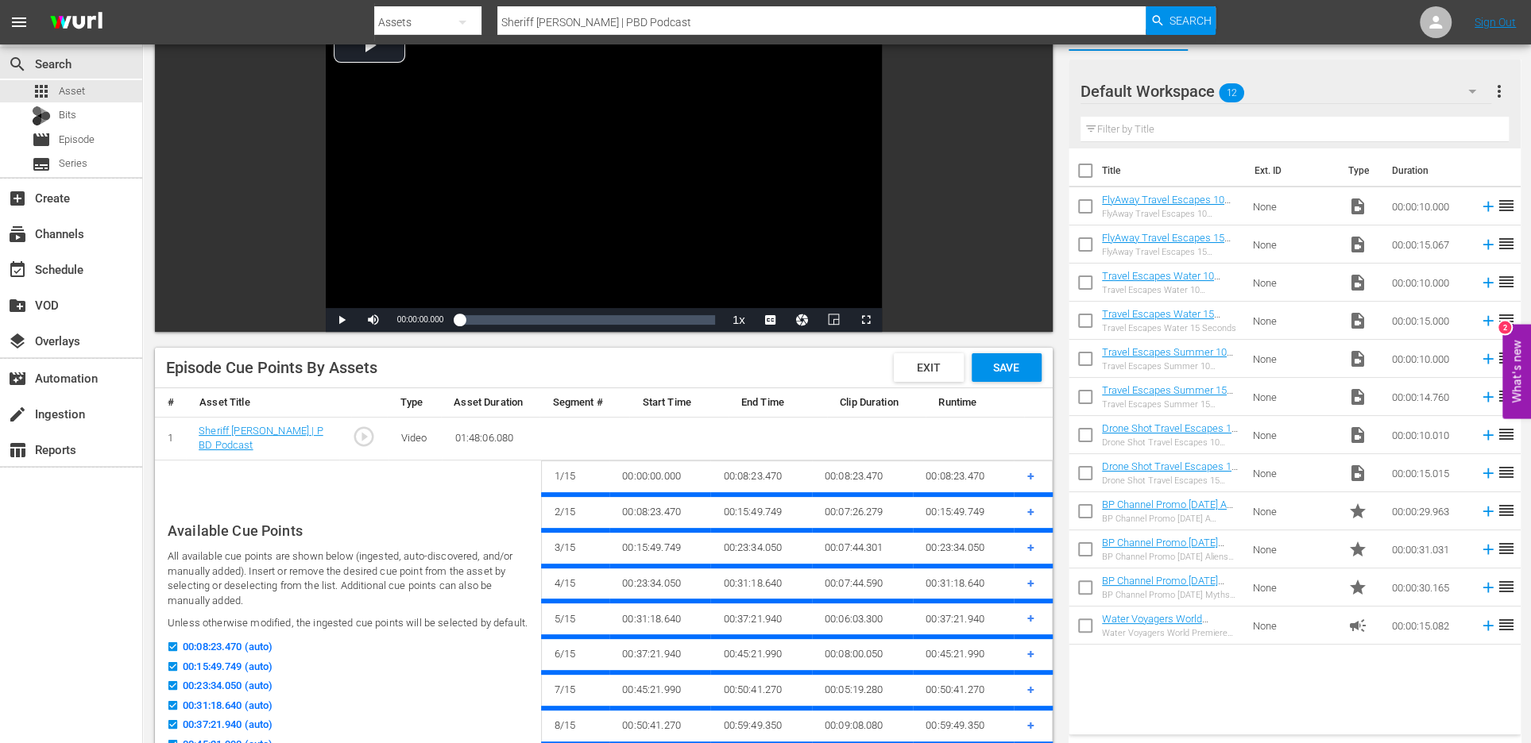
checkbox input "false"
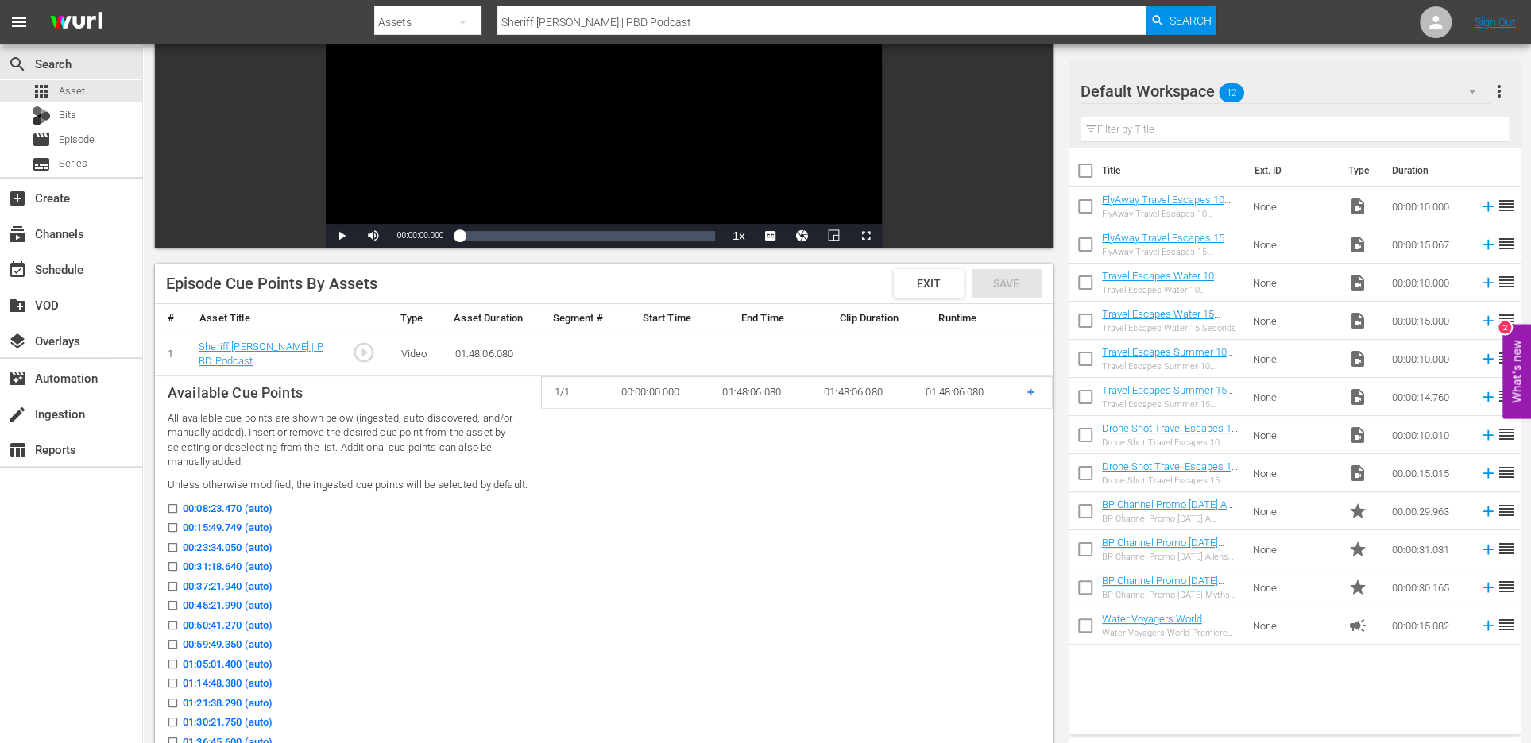
scroll to position [0, 0]
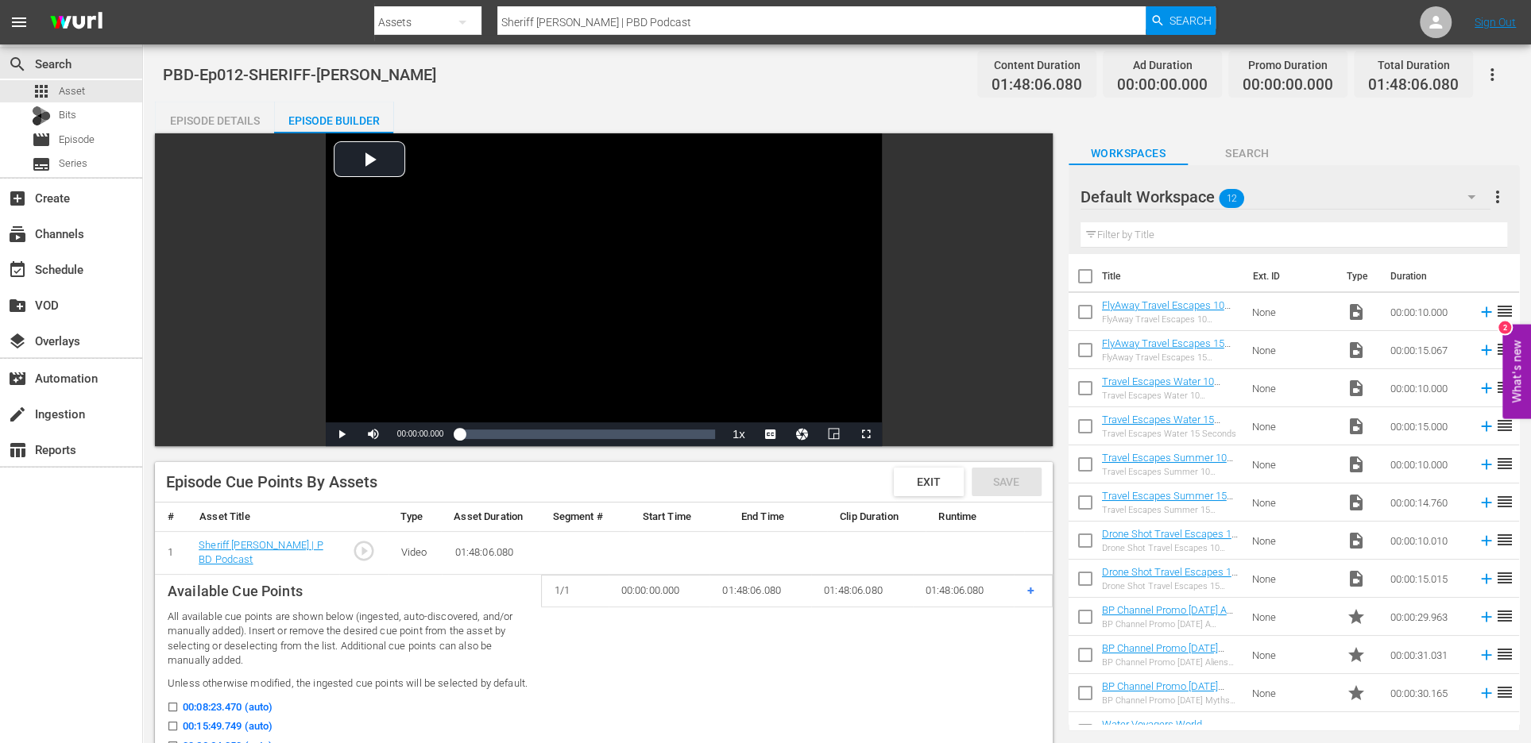
click at [357, 610] on p "All available cue points are shown below (ingested, auto-discovered, and/or man…" at bounding box center [348, 639] width 361 height 59
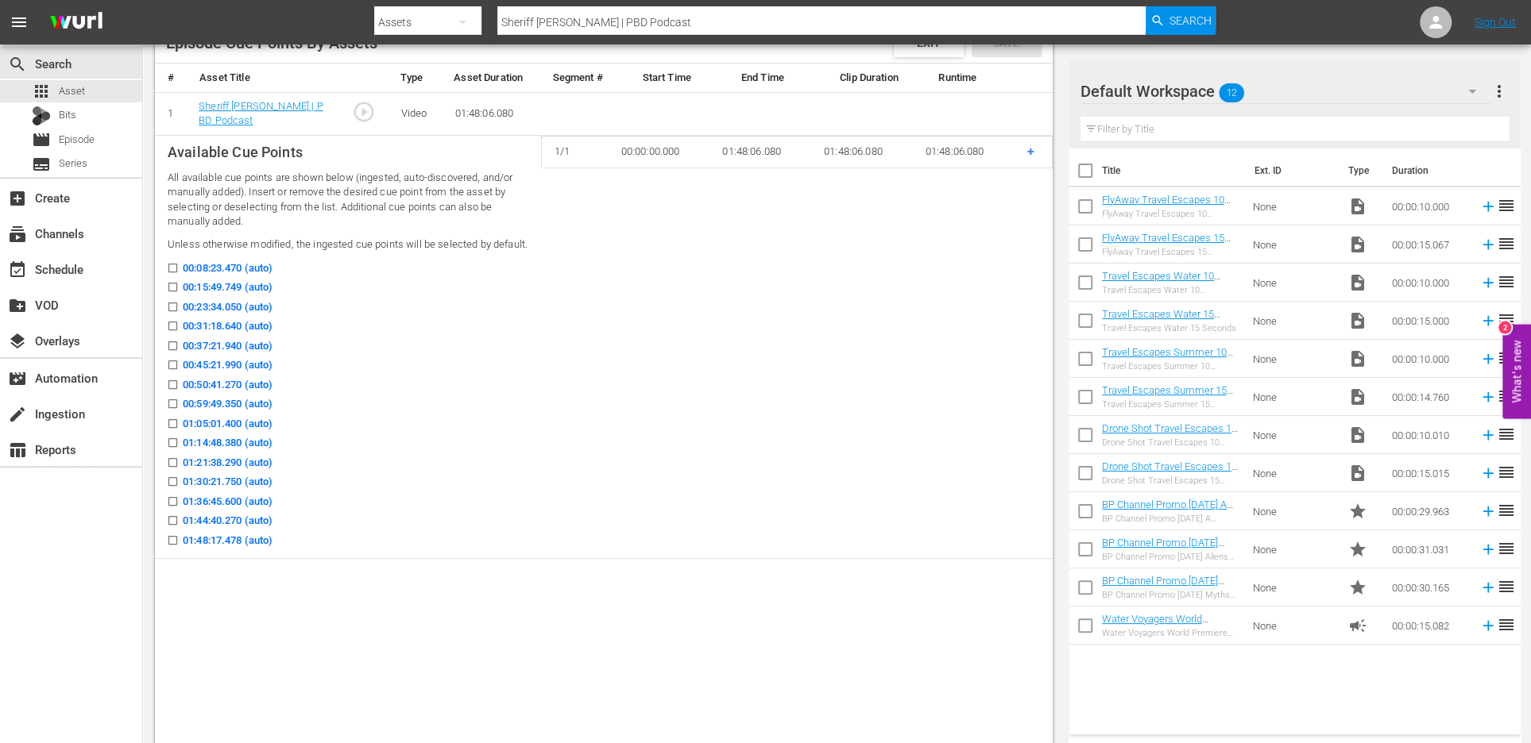
scroll to position [440, 0]
click at [172, 287] on input "00:15:49.749 (auto)" at bounding box center [169, 290] width 20 height 12
checkbox input "true"
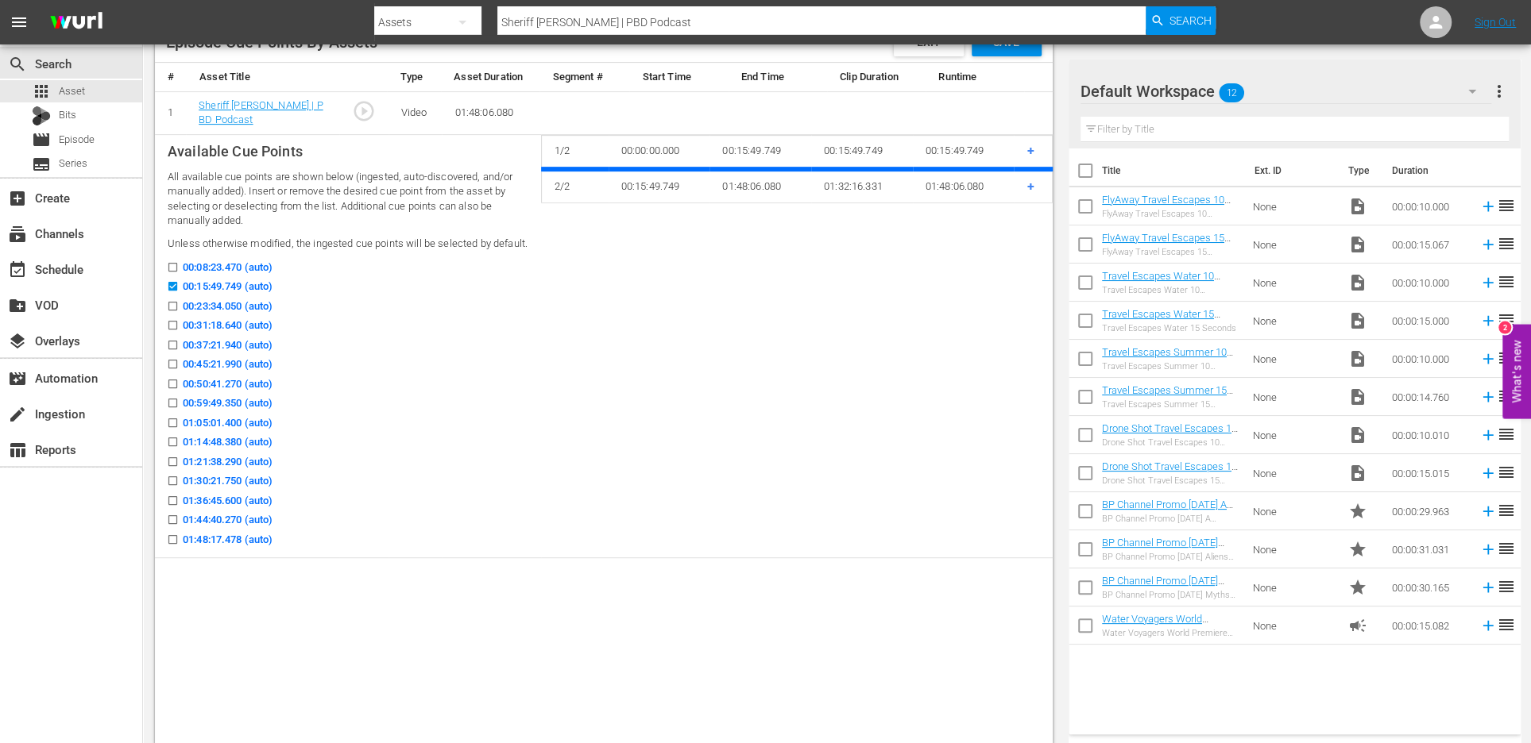
click at [172, 318] on label "00:31:18.640 (auto)" at bounding box center [216, 326] width 114 height 16
click at [172, 322] on input "00:31:18.640 (auto)" at bounding box center [169, 328] width 20 height 12
checkbox input "true"
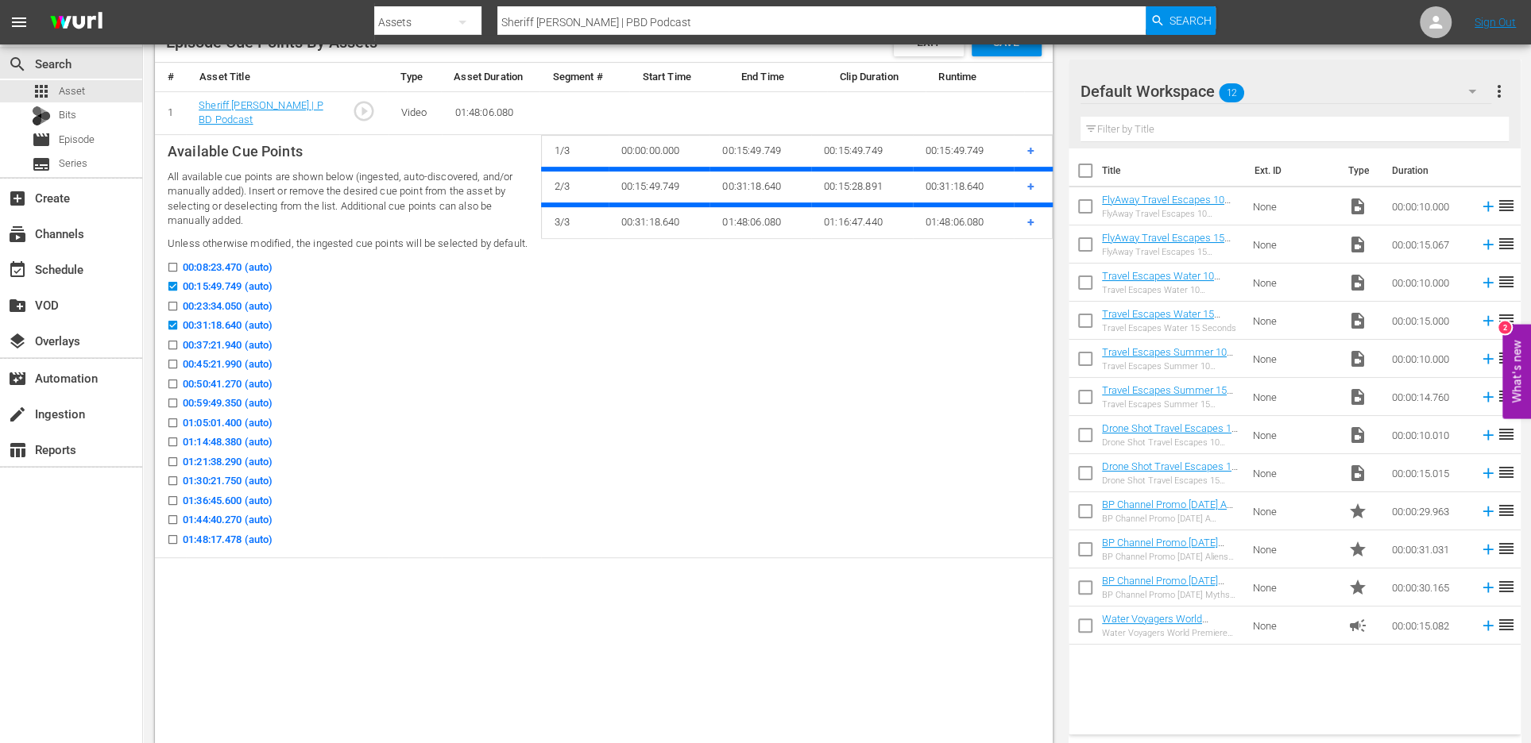
click at [170, 364] on input "00:45:21.990 (auto)" at bounding box center [169, 367] width 20 height 12
checkbox input "true"
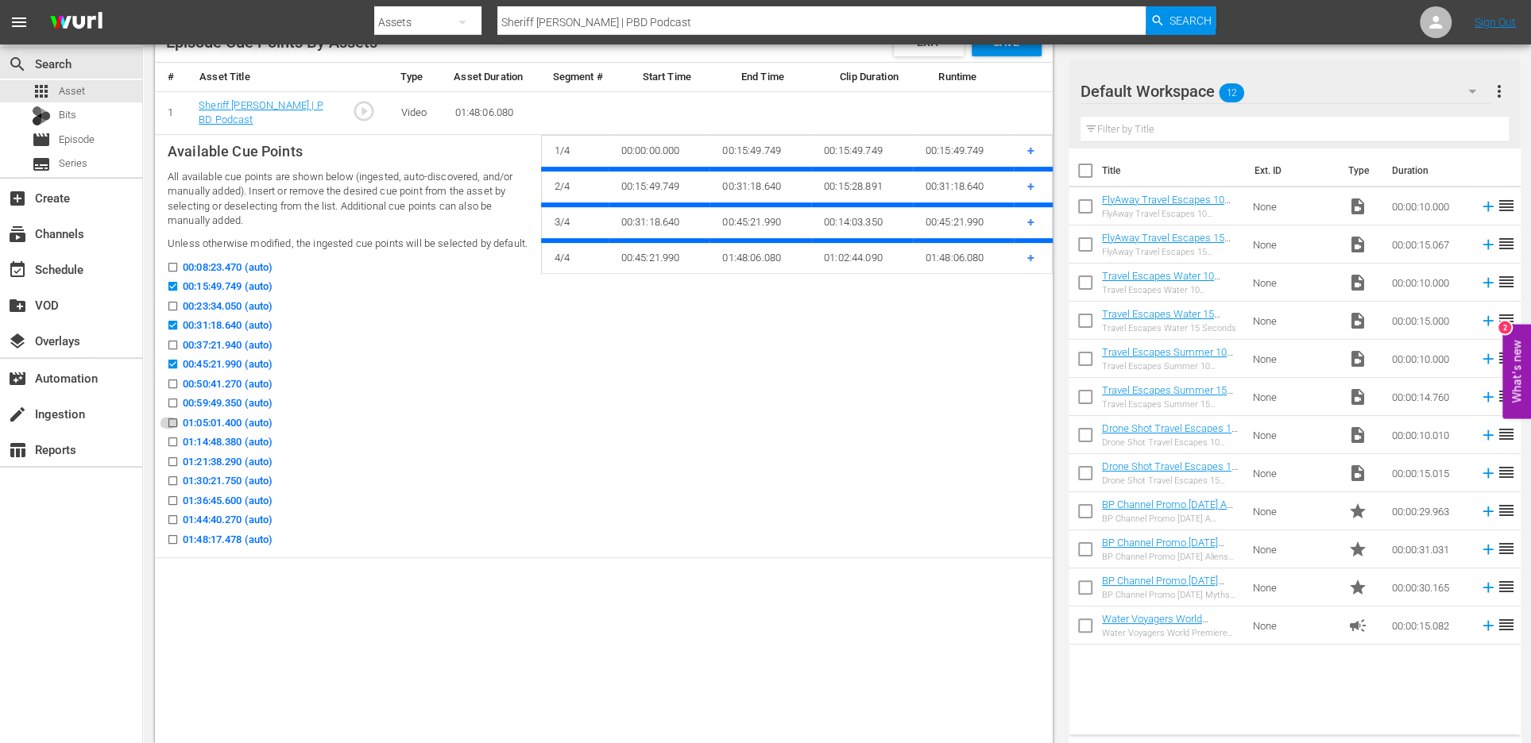
click at [171, 417] on icon at bounding box center [173, 423] width 12 height 12
click at [171, 420] on input "01:05:01.400 (auto)" at bounding box center [169, 426] width 20 height 12
checkbox input "true"
click at [172, 459] on input "01:21:38.290 (auto)" at bounding box center [169, 465] width 20 height 12
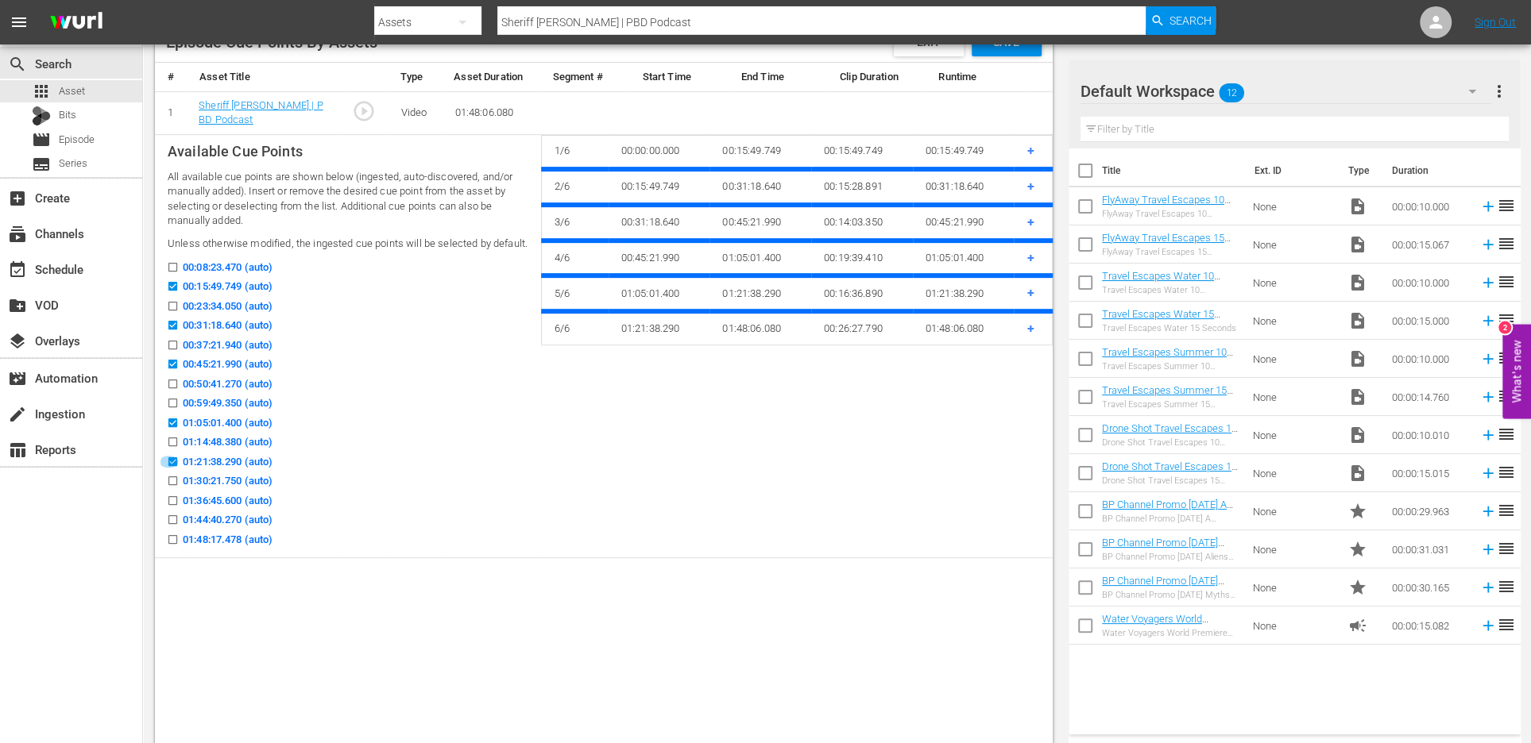
click at [173, 459] on input "01:21:38.290 (auto)" at bounding box center [169, 465] width 20 height 12
checkbox input "false"
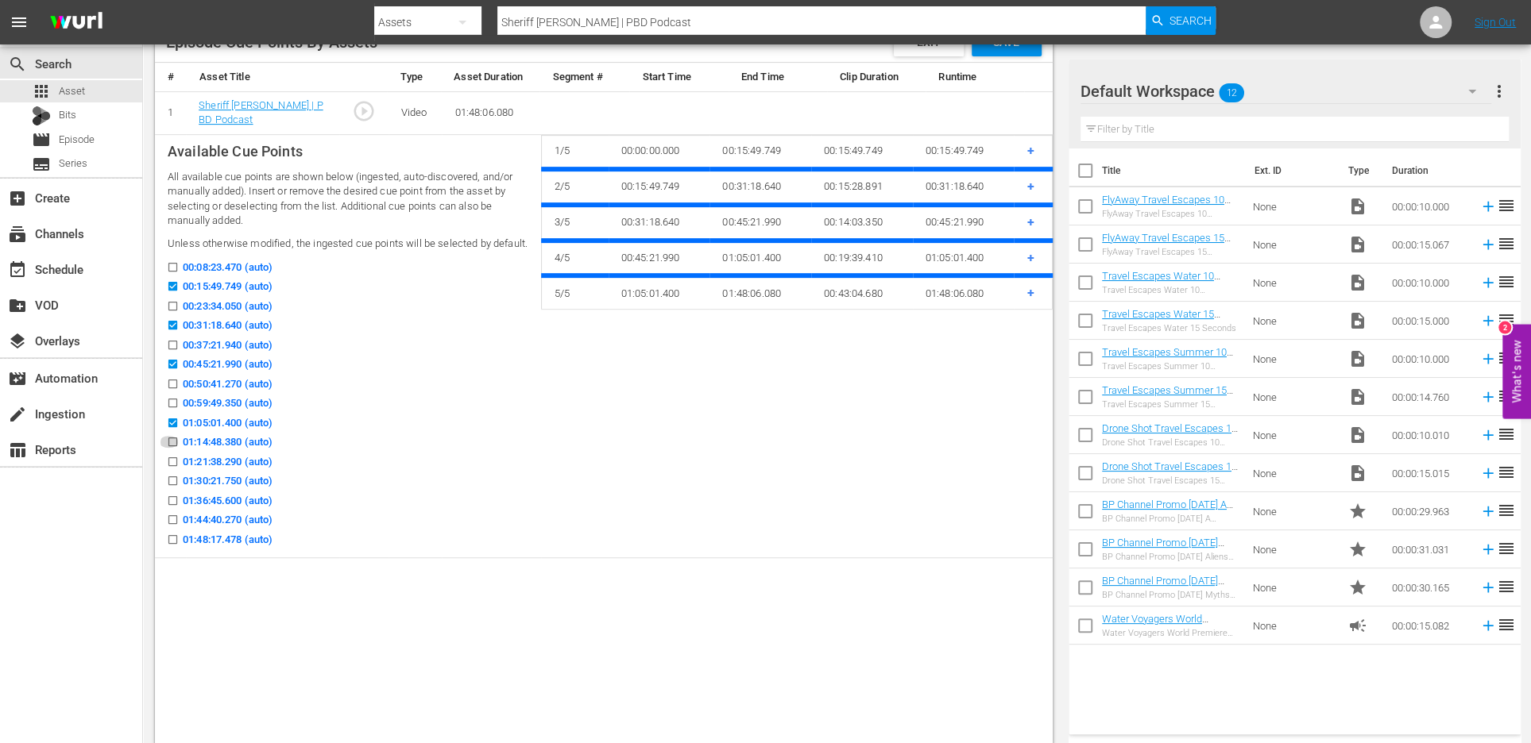
click at [173, 437] on icon at bounding box center [173, 442] width 12 height 12
click at [173, 439] on input "01:14:48.380 (auto)" at bounding box center [169, 445] width 20 height 12
checkbox input "true"
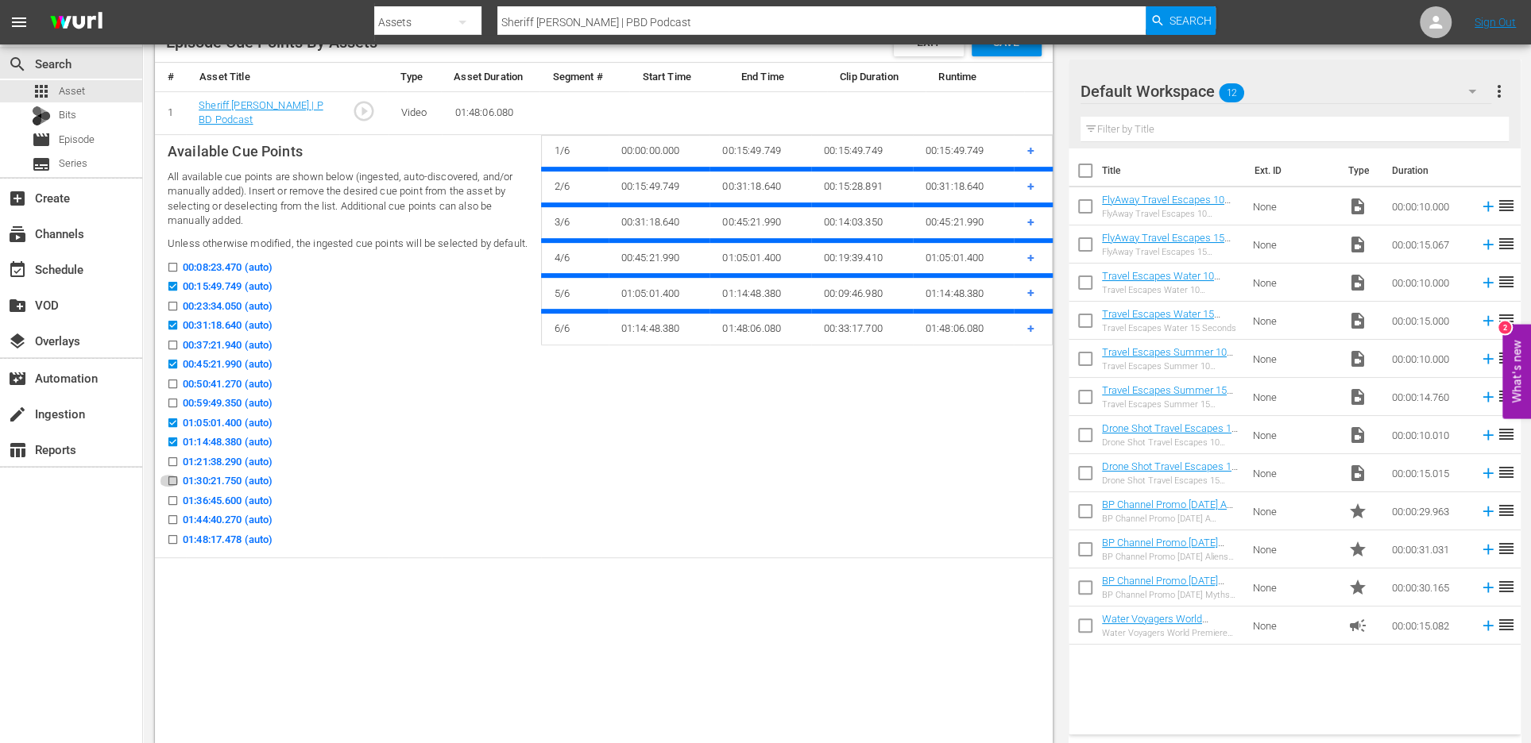
click at [171, 478] on input "01:30:21.750 (auto)" at bounding box center [169, 484] width 20 height 12
checkbox input "true"
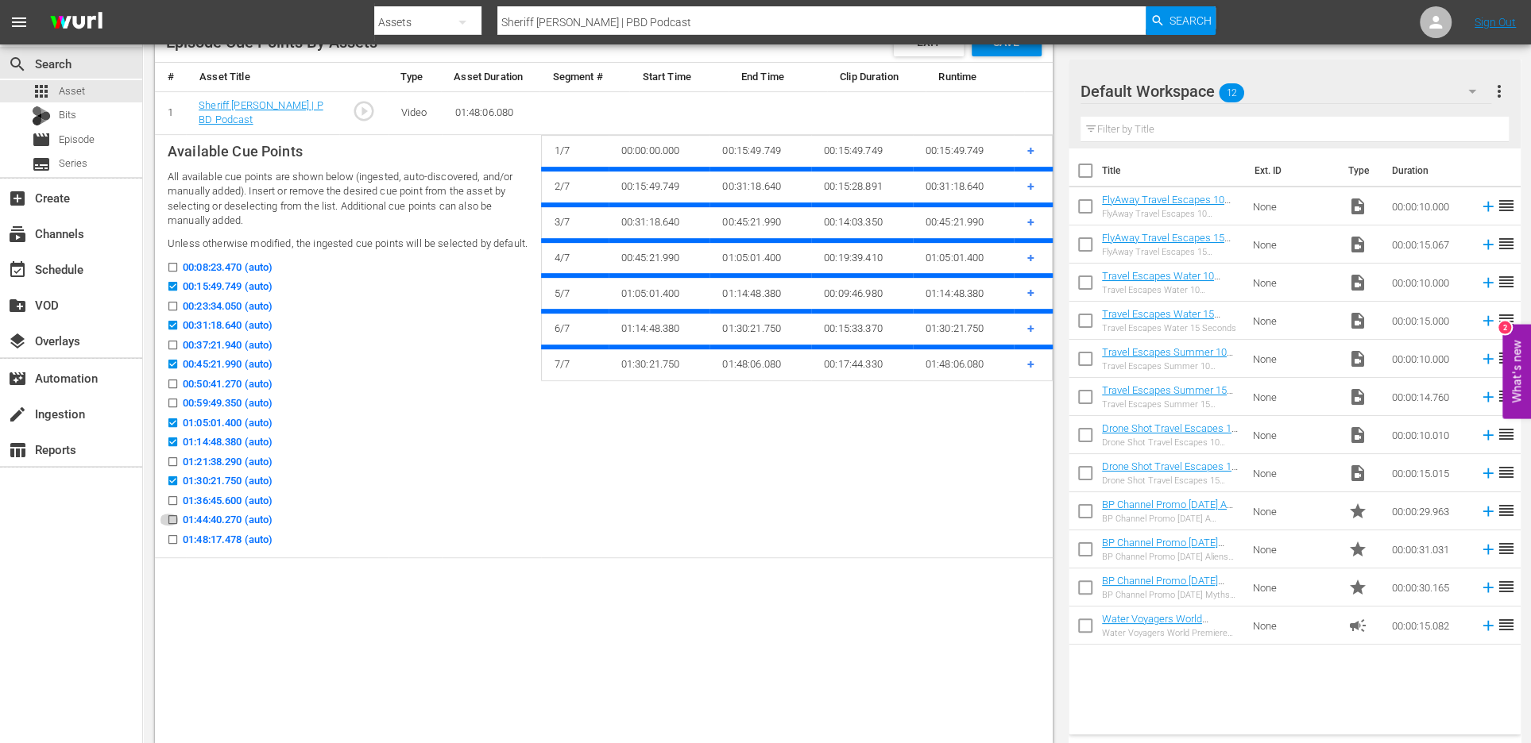
click at [172, 515] on icon at bounding box center [172, 519] width 9 height 9
click at [172, 517] on input "01:44:40.270 (auto)" at bounding box center [169, 523] width 20 height 12
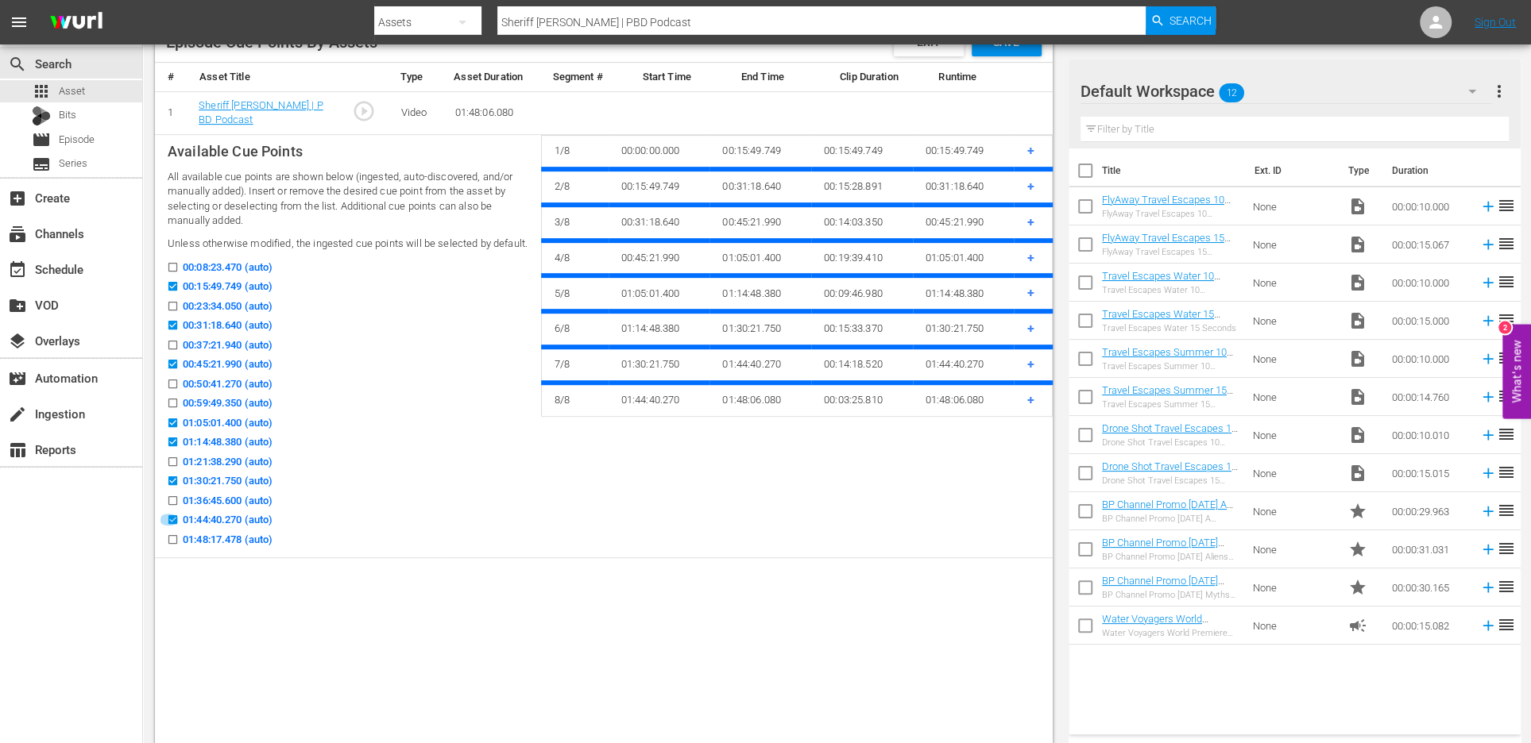
click at [175, 519] on input "01:44:40.270 (auto)" at bounding box center [169, 523] width 20 height 12
checkbox input "false"
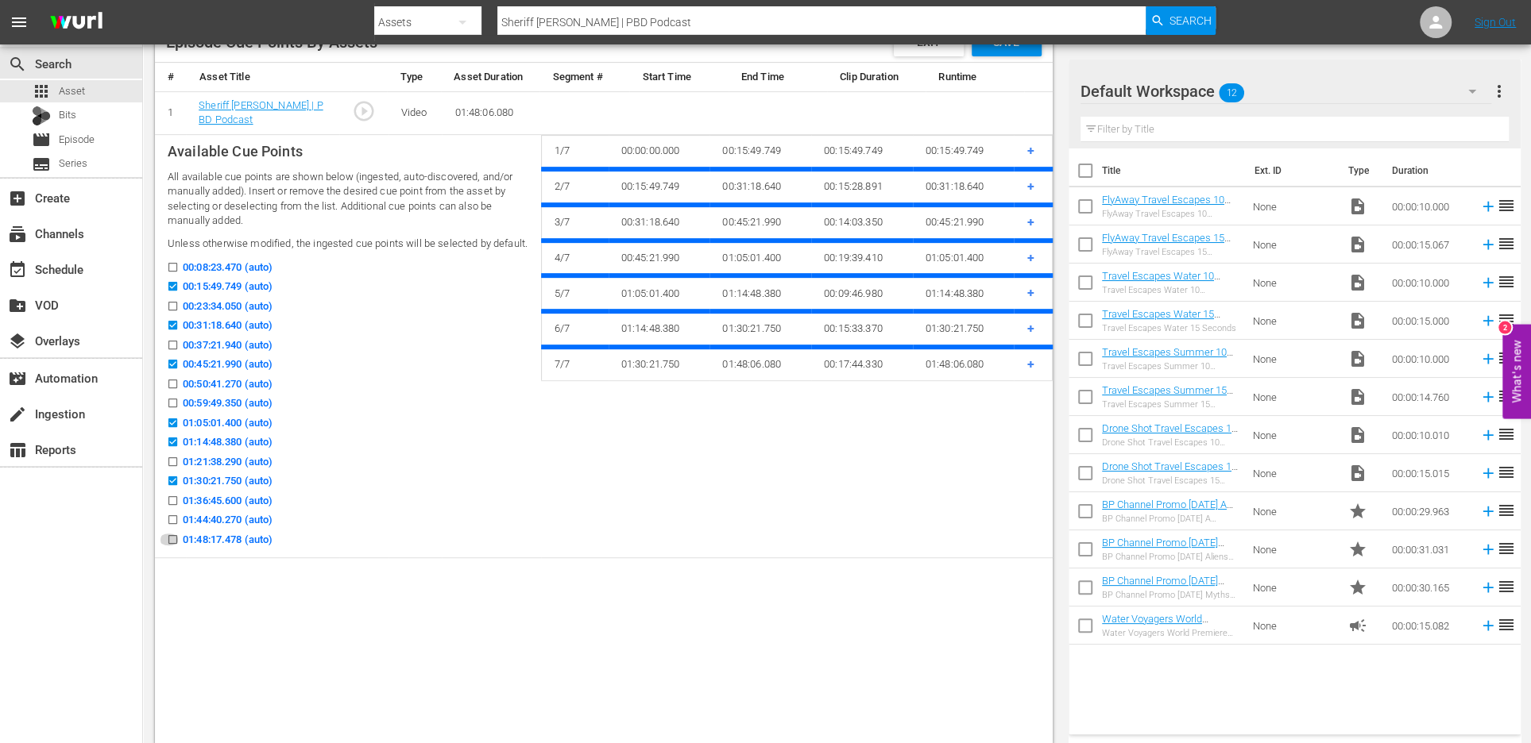
click at [172, 538] on input "01:48:17.478 (auto)" at bounding box center [169, 543] width 20 height 12
checkbox input "true"
click at [178, 521] on input "01:44:40.270 (auto)" at bounding box center [169, 523] width 20 height 12
checkbox input "true"
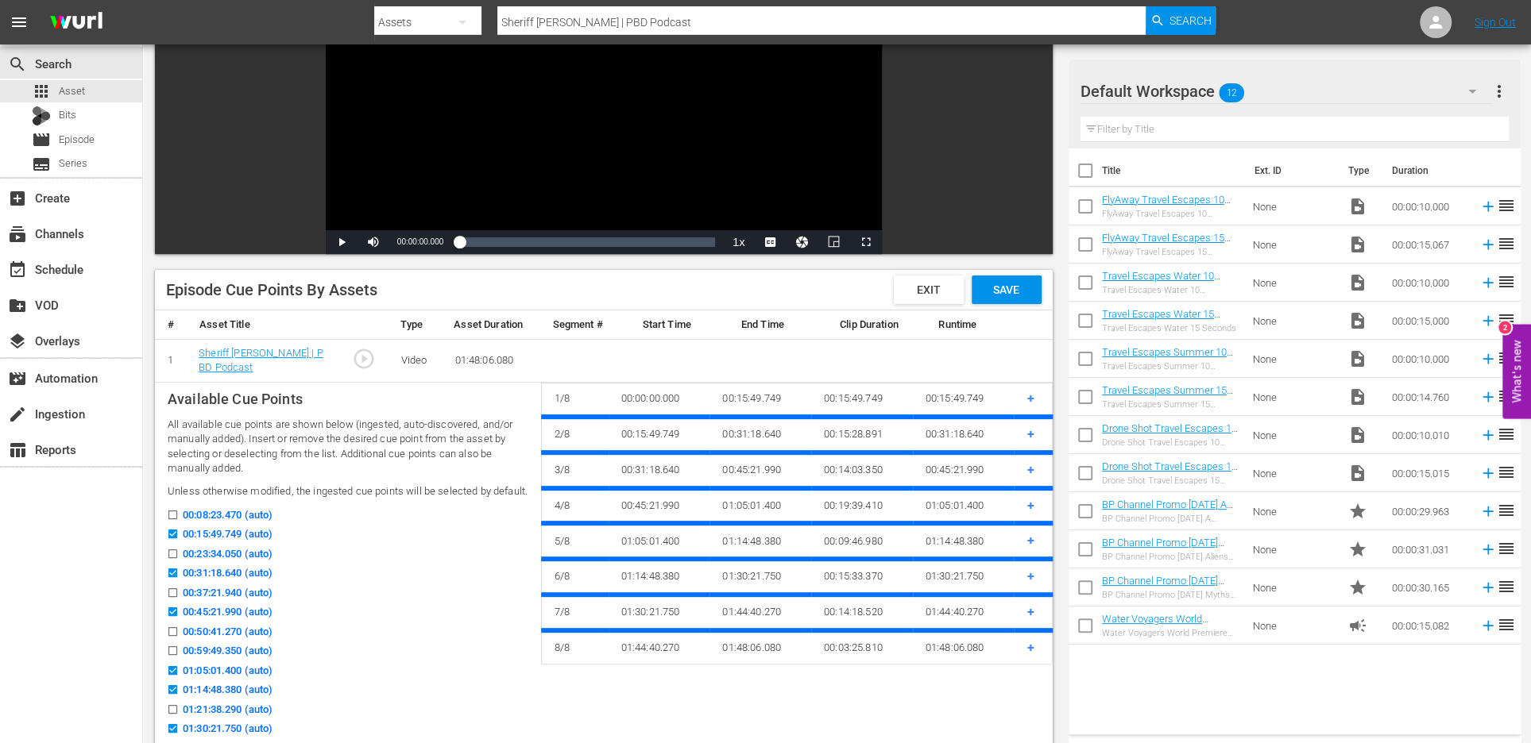
scroll to position [109, 0]
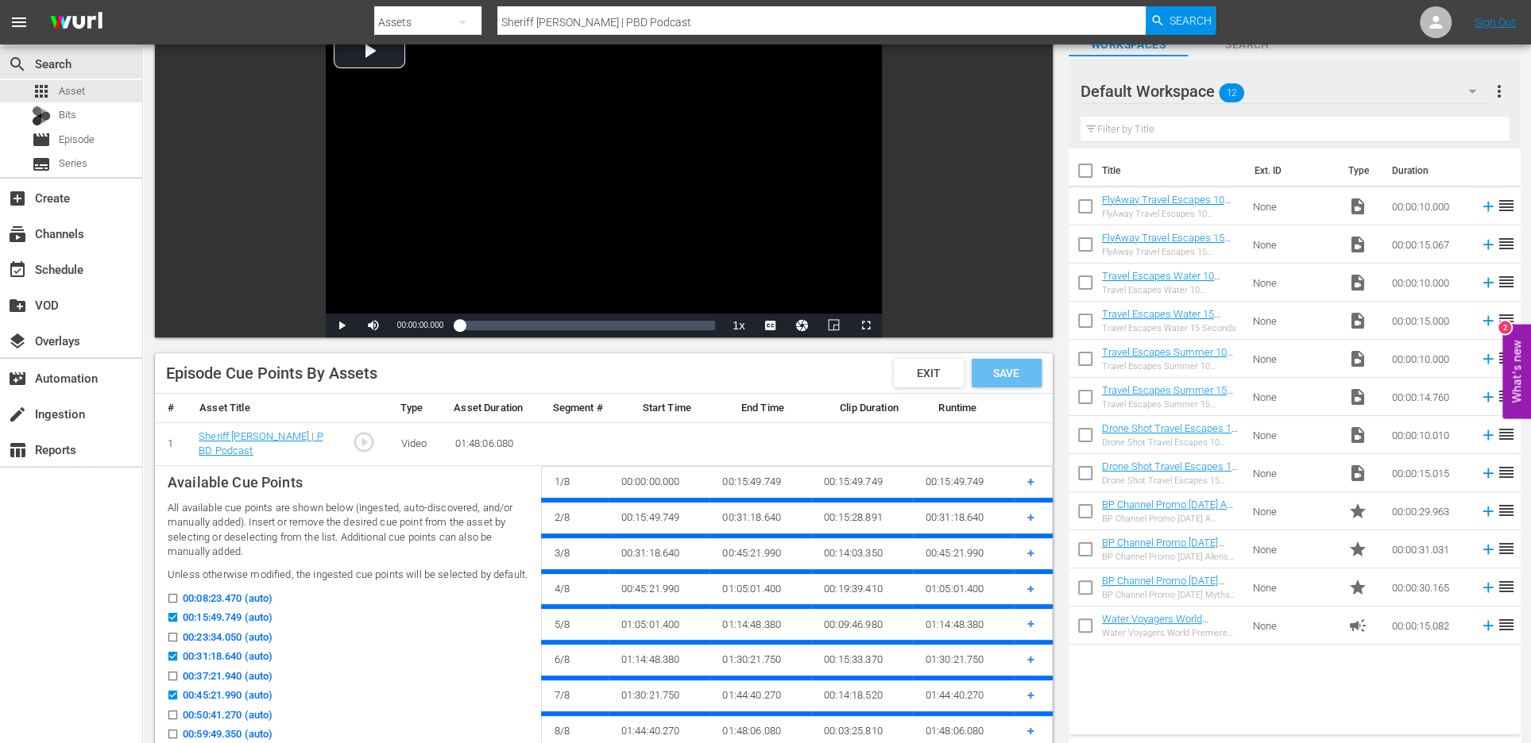
click at [986, 382] on div "Save" at bounding box center [1006, 373] width 70 height 29
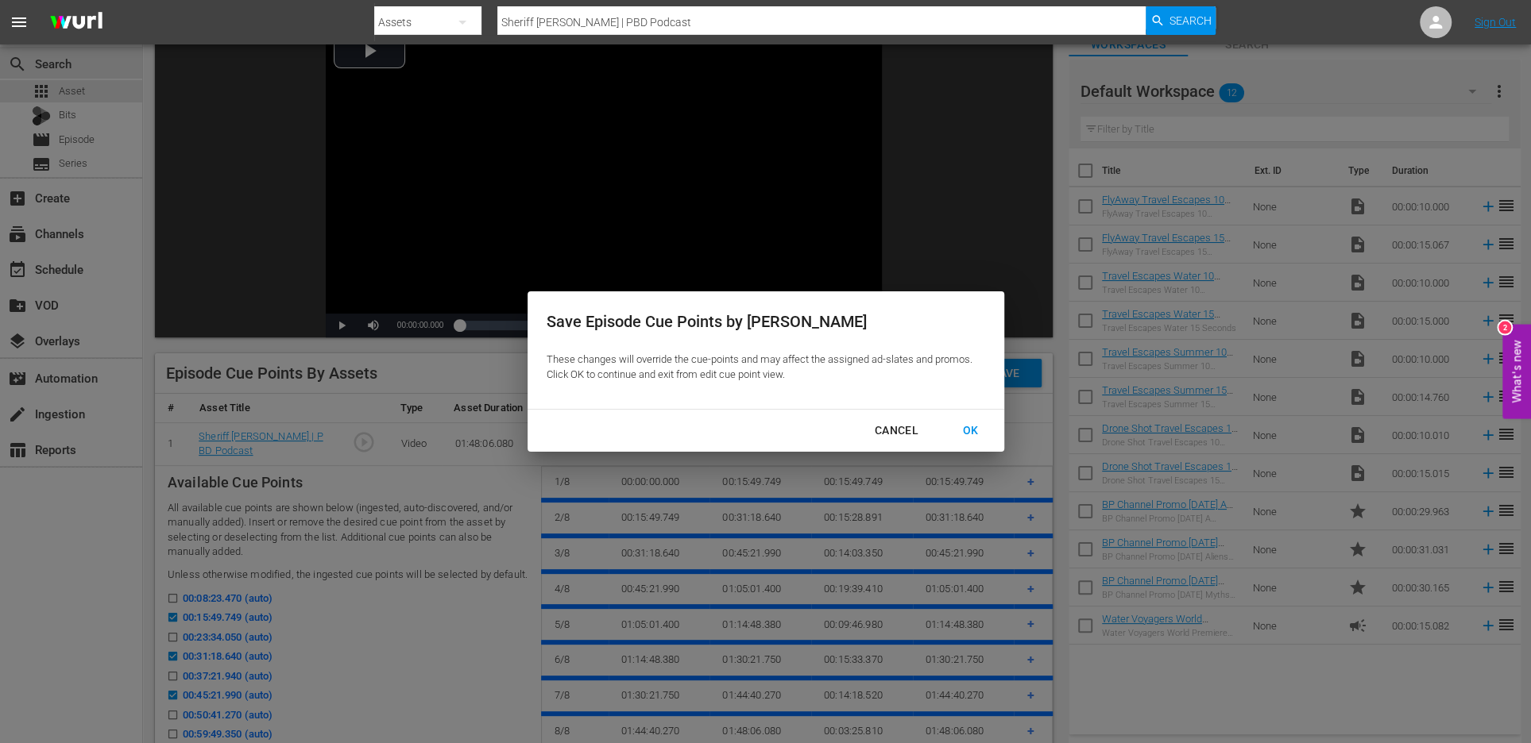
click at [961, 422] on div "OK" at bounding box center [970, 431] width 41 height 20
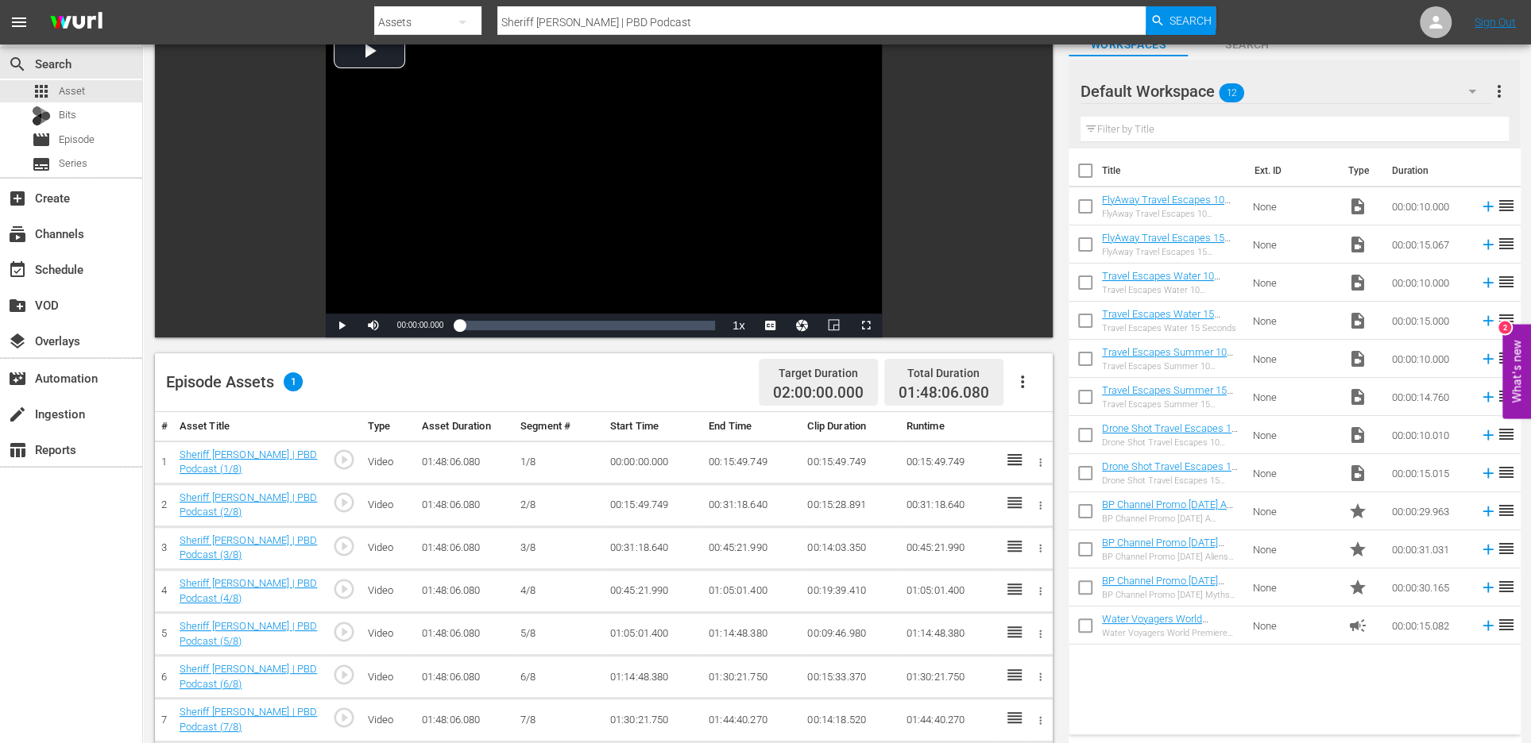
click at [1029, 386] on icon "button" at bounding box center [1022, 382] width 19 height 19
click at [1067, 425] on div "Fill with Ads" at bounding box center [1069, 426] width 108 height 38
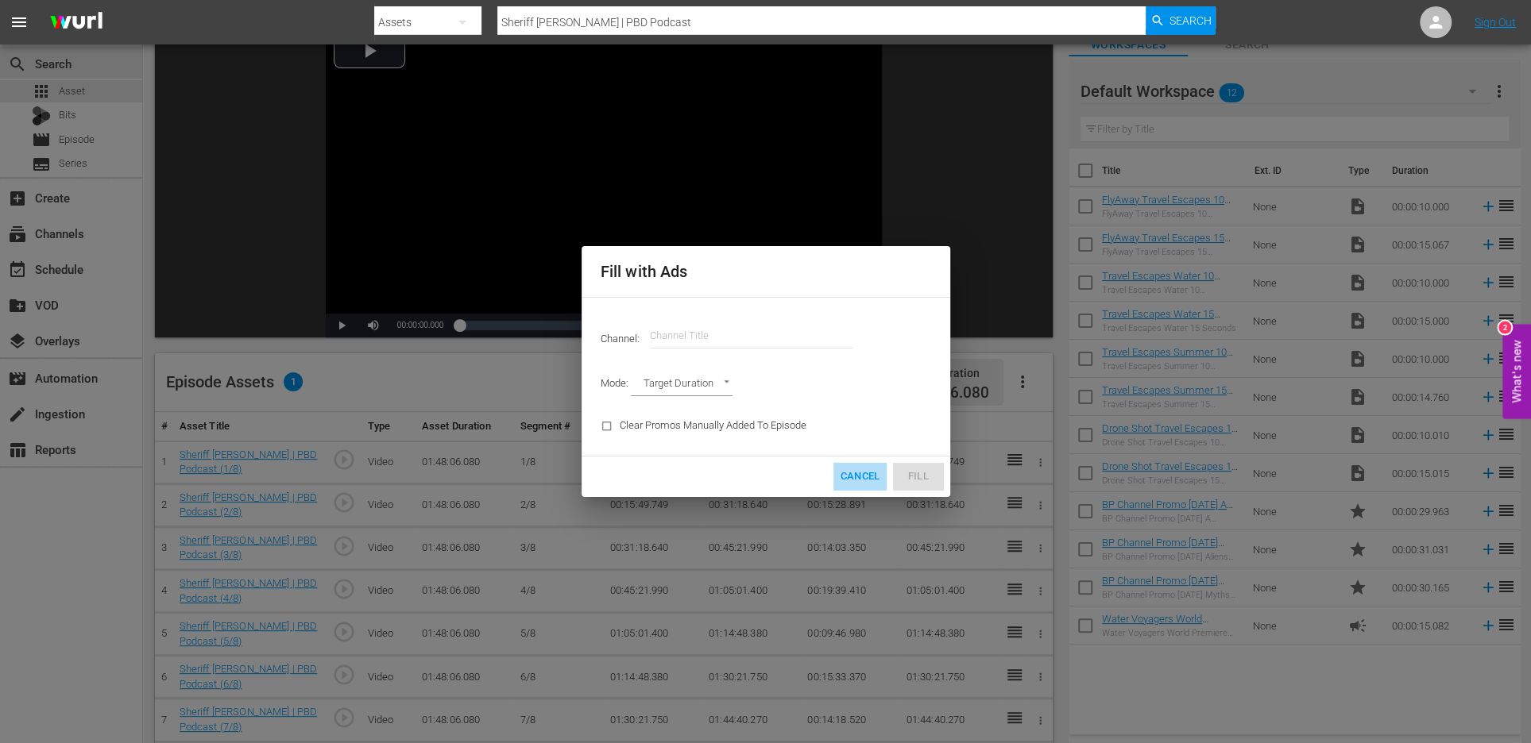
click at [841, 463] on button "Cancel" at bounding box center [859, 477] width 52 height 28
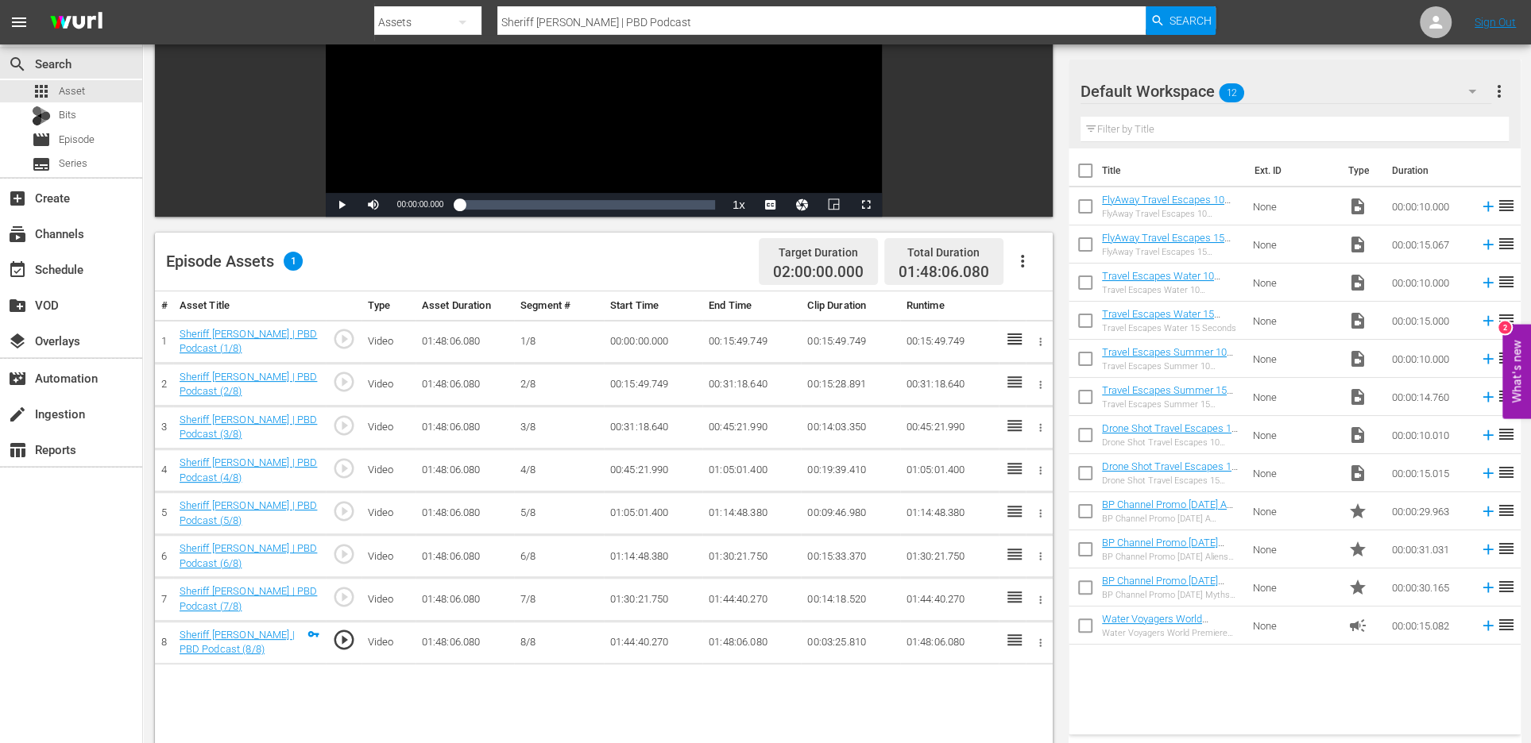
scroll to position [0, 0]
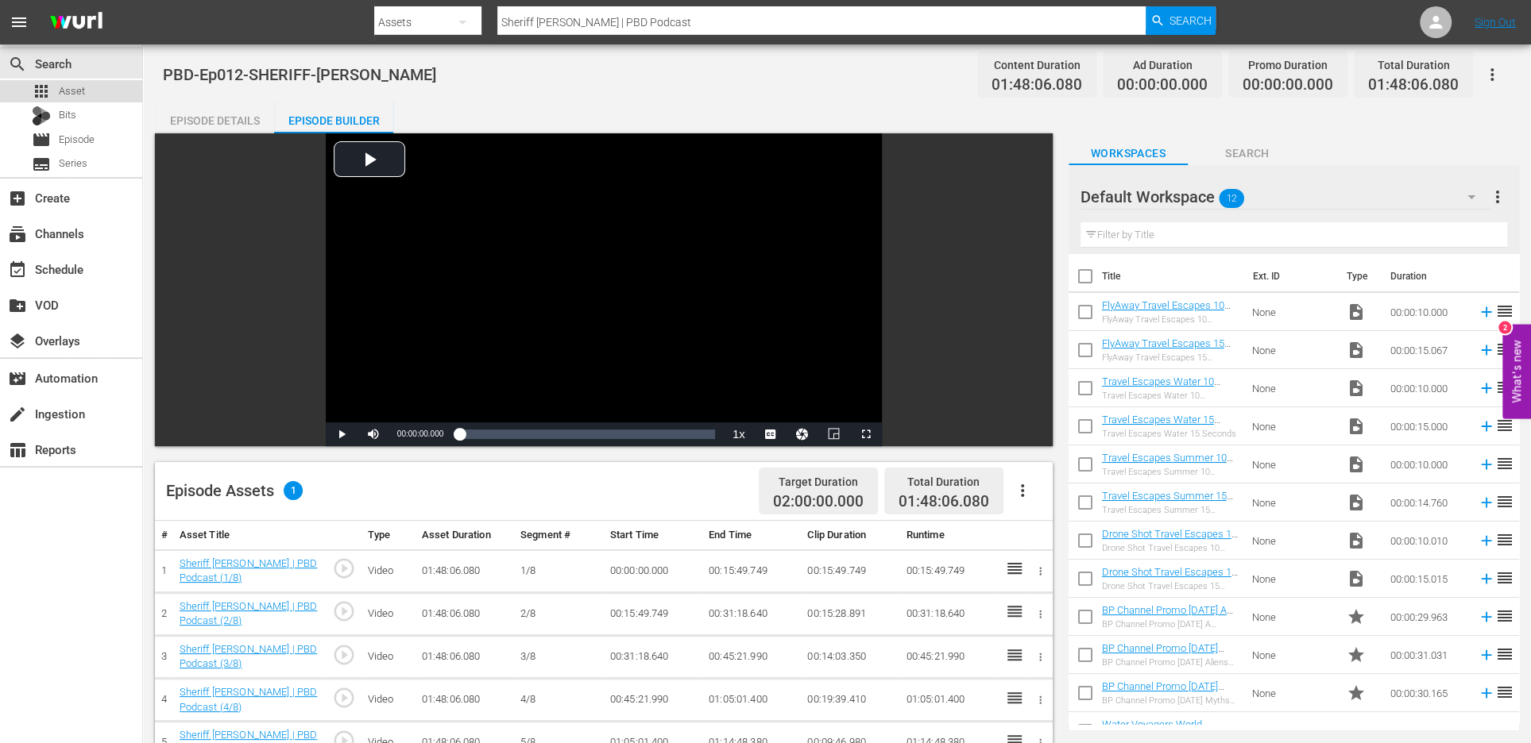
click at [59, 93] on span "Asset" at bounding box center [72, 91] width 26 height 16
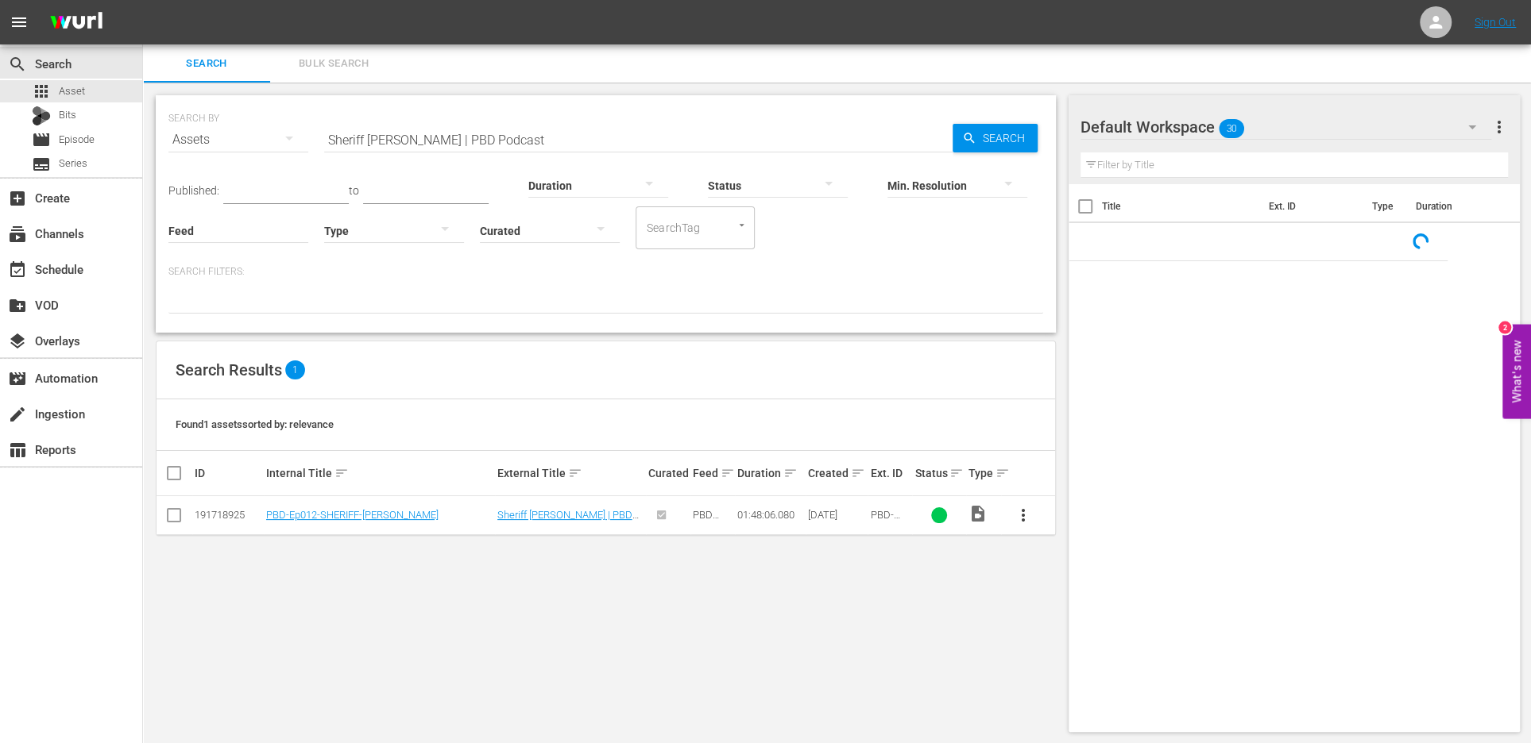
click at [612, 140] on input "Sheriff Grady Judd | PBD Podcast" at bounding box center [638, 140] width 628 height 38
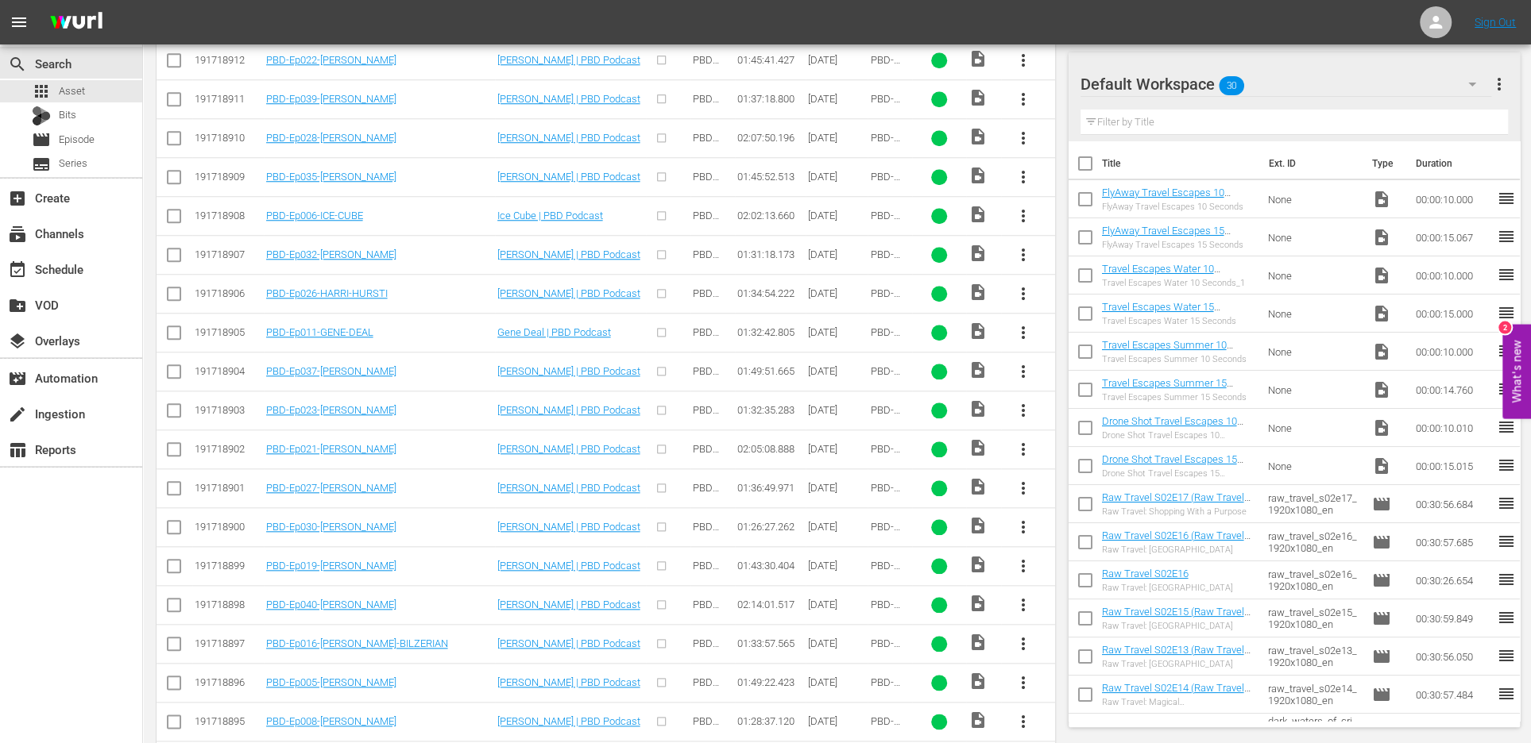
scroll to position [1365, 0]
